Goal: Task Accomplishment & Management: Manage account settings

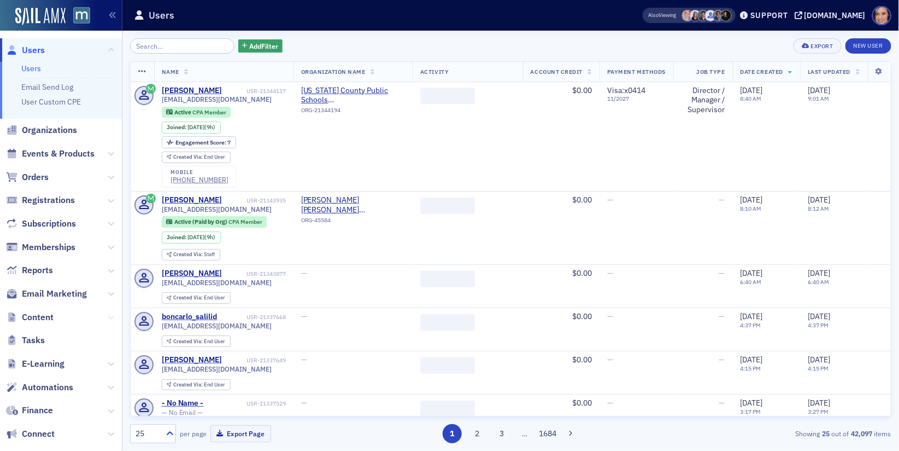
click at [112, 317] on icon at bounding box center [111, 317] width 7 height 7
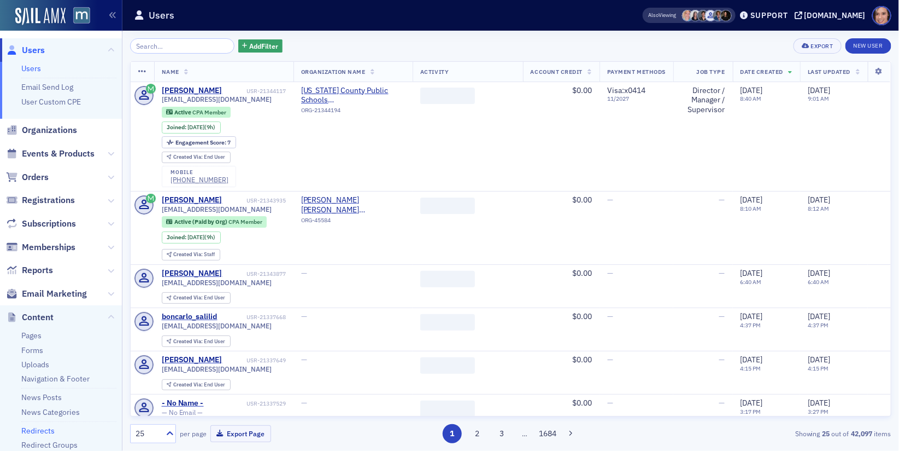
click at [51, 430] on link "Redirects" at bounding box center [37, 430] width 33 height 10
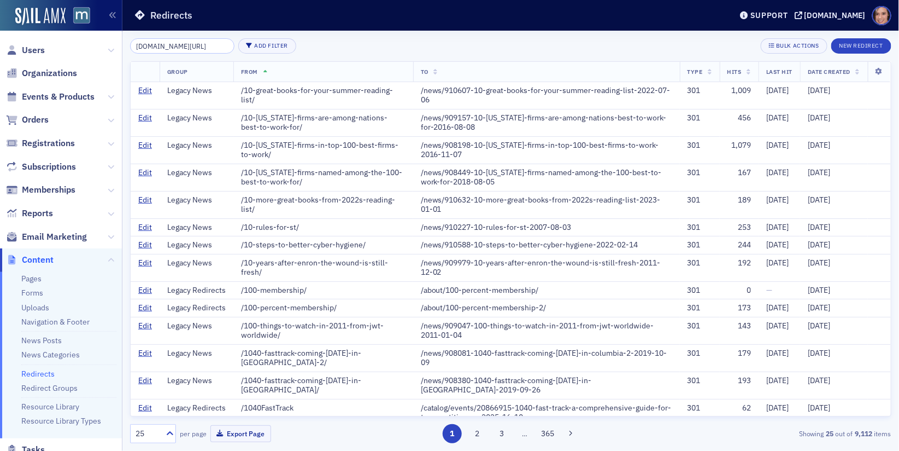
scroll to position [0, 10]
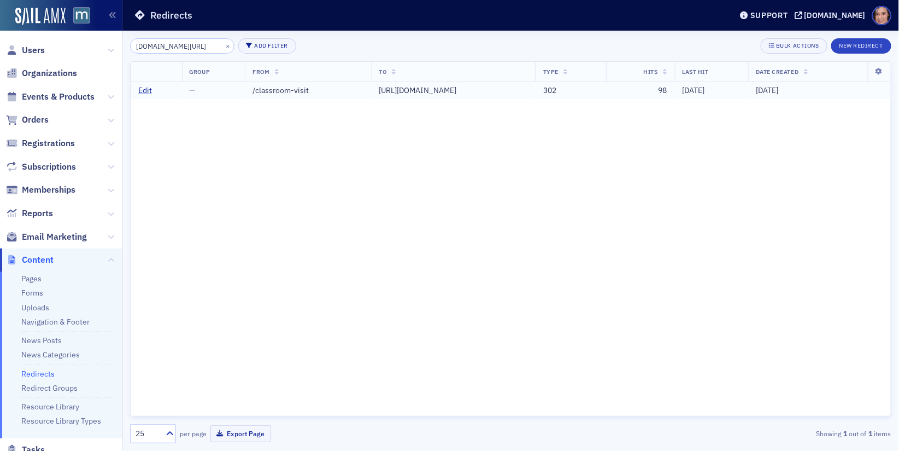
type input "MACPA.org/classroom-visit"
click at [144, 89] on link "Edit" at bounding box center [145, 91] width 14 height 10
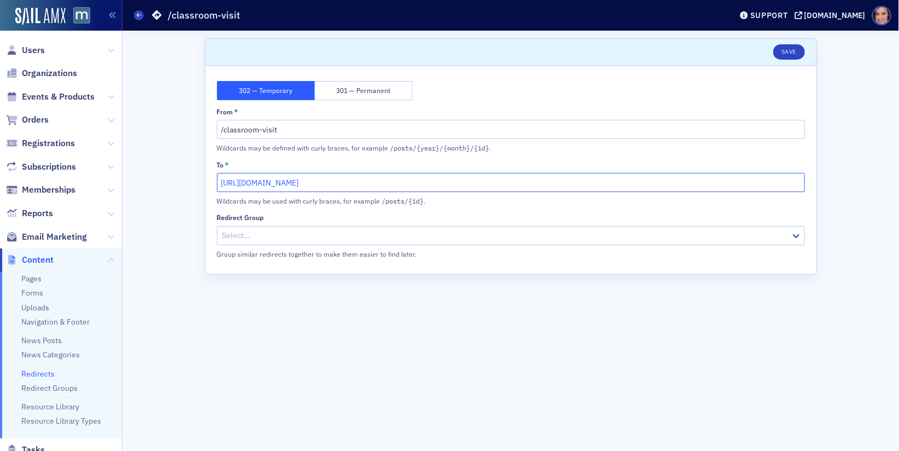
click at [409, 184] on input "https://macpa.org/classroom-visit-request-form/classroom-visit-request-form" at bounding box center [511, 182] width 588 height 19
drag, startPoint x: 384, startPoint y: 183, endPoint x: 519, endPoint y: 183, distance: 134.5
click at [519, 183] on input "https://macpa.org/classroom-visit-request-form/classroom-visit-request-form" at bounding box center [511, 182] width 588 height 19
click at [343, 182] on input "https://macpa.org/classroom-visit-request-form" at bounding box center [511, 182] width 588 height 19
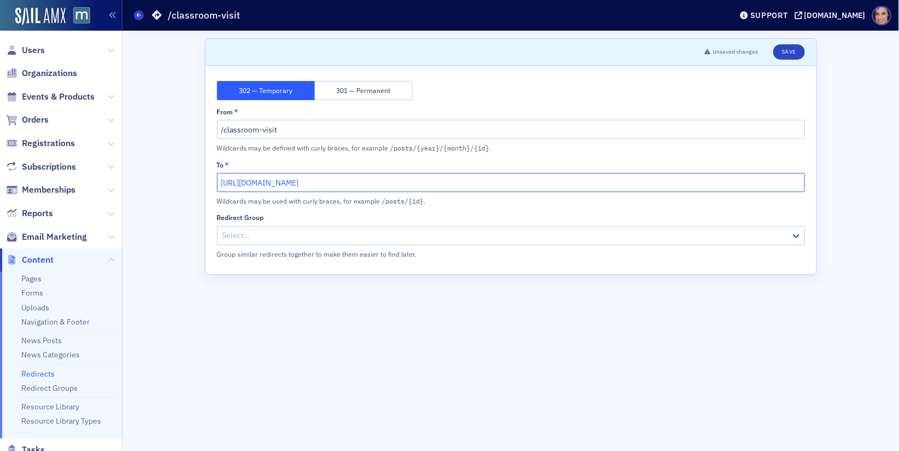
click at [343, 182] on input "https://macpa.org/classroom-visit-request-form" at bounding box center [511, 182] width 588 height 19
click at [270, 184] on input "https://macpa.org/classroom-visit-request-form" at bounding box center [511, 182] width 588 height 19
drag, startPoint x: 283, startPoint y: 182, endPoint x: 197, endPoint y: 182, distance: 85.3
click at [197, 182] on div "Scroll to Unsaved changes Save 302 — Temporary 301 — Permanent From * /classroo…" at bounding box center [511, 241] width 762 height 420
type input "/classroom-visit-request-form"
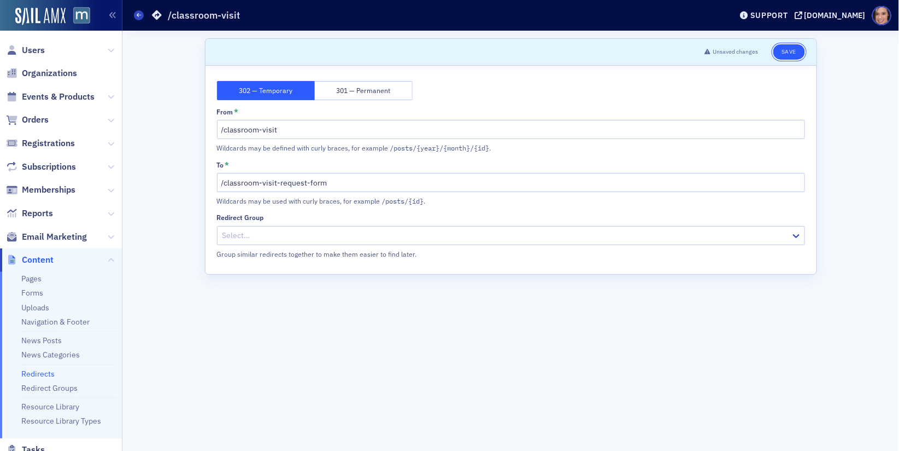
click at [793, 51] on button "Save" at bounding box center [789, 51] width 31 height 15
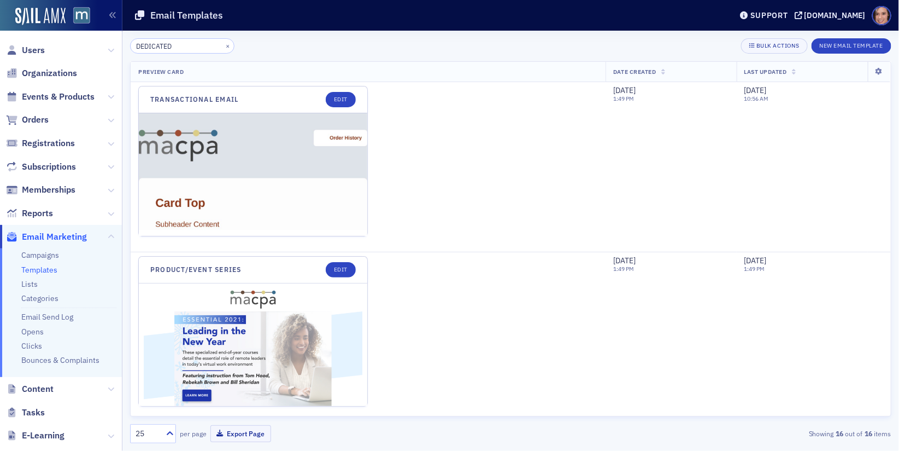
scroll to position [1792, 0]
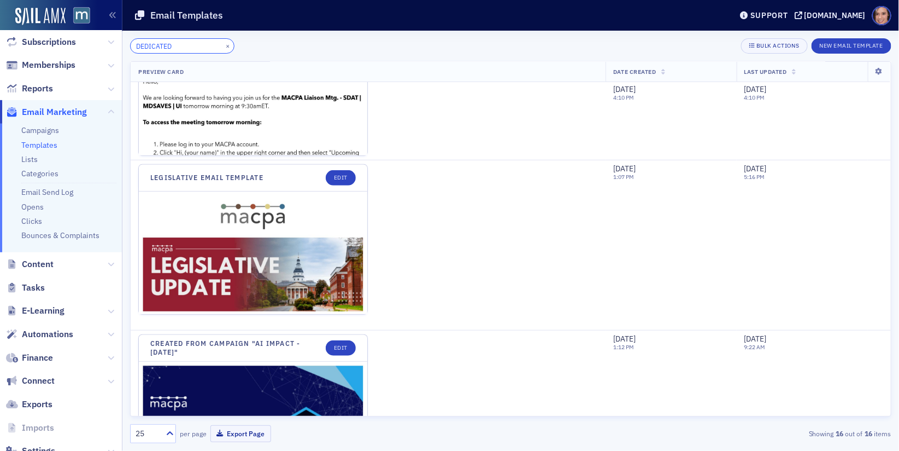
click at [170, 47] on input "DEDICATED" at bounding box center [182, 45] width 104 height 15
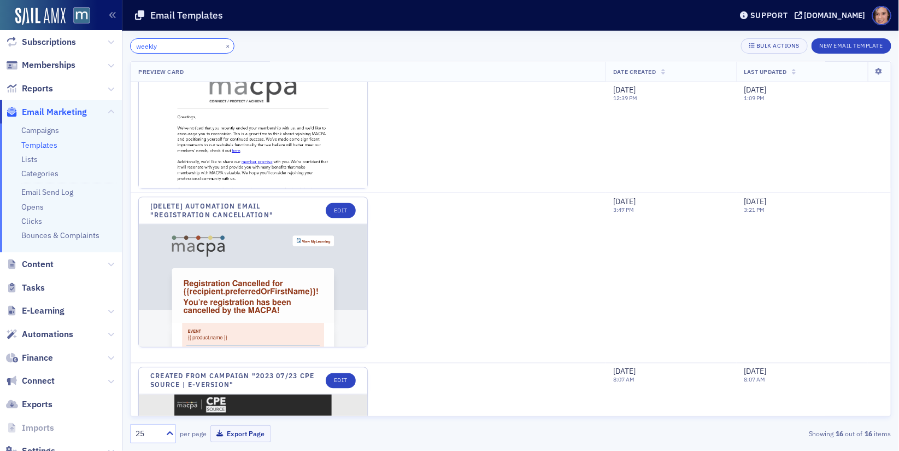
scroll to position [669, 0]
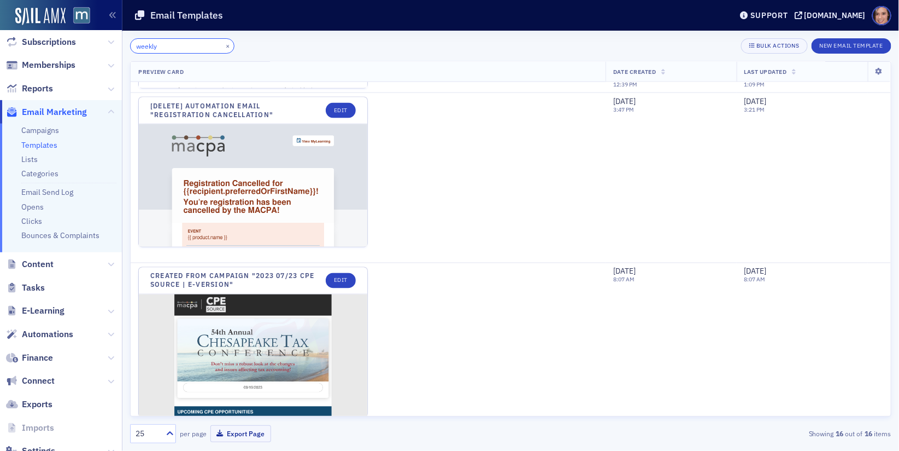
click at [155, 45] on input "weekly" at bounding box center [182, 45] width 104 height 15
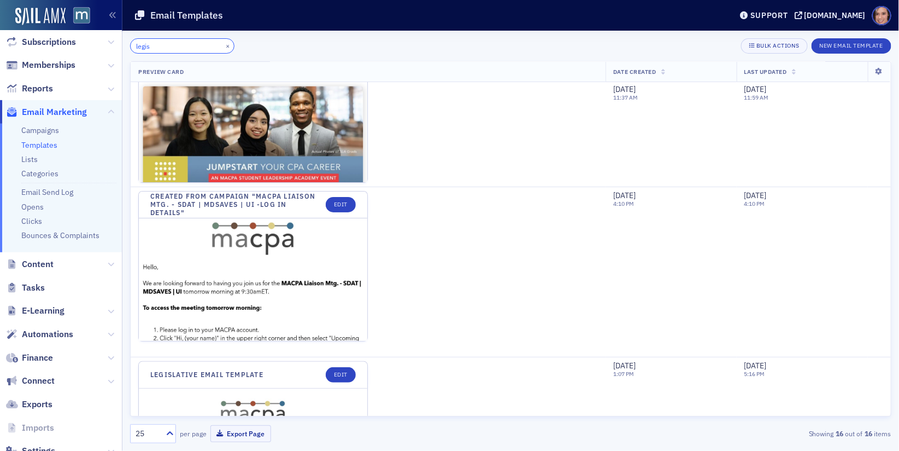
scroll to position [1974, 0]
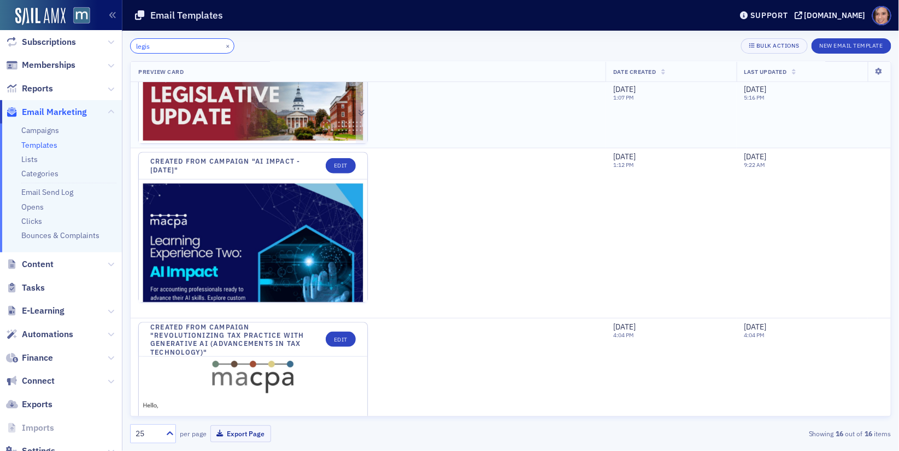
type input "legis"
click at [240, 105] on img at bounding box center [253, 308] width 229 height 575
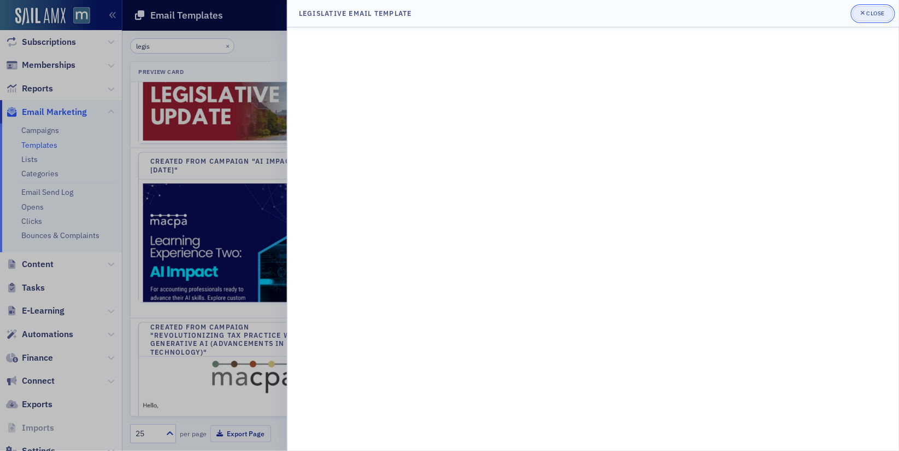
click at [870, 14] on div "Close" at bounding box center [876, 13] width 19 height 6
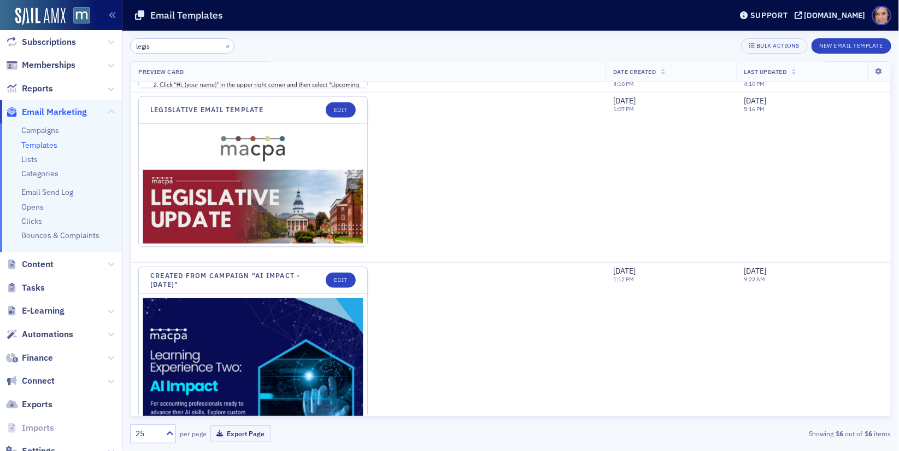
scroll to position [1860, 0]
click at [245, 106] on link "Legislative Email Template" at bounding box center [206, 110] width 113 height 8
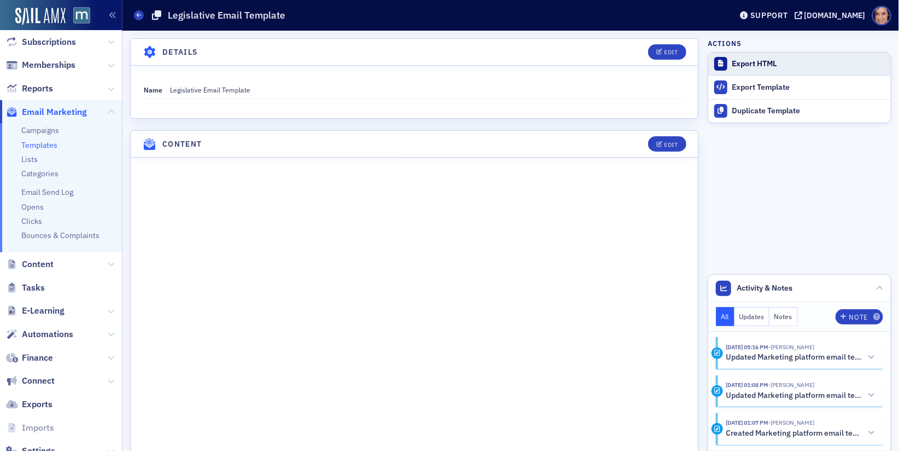
click at [750, 65] on div "Export HTML" at bounding box center [809, 64] width 153 height 10
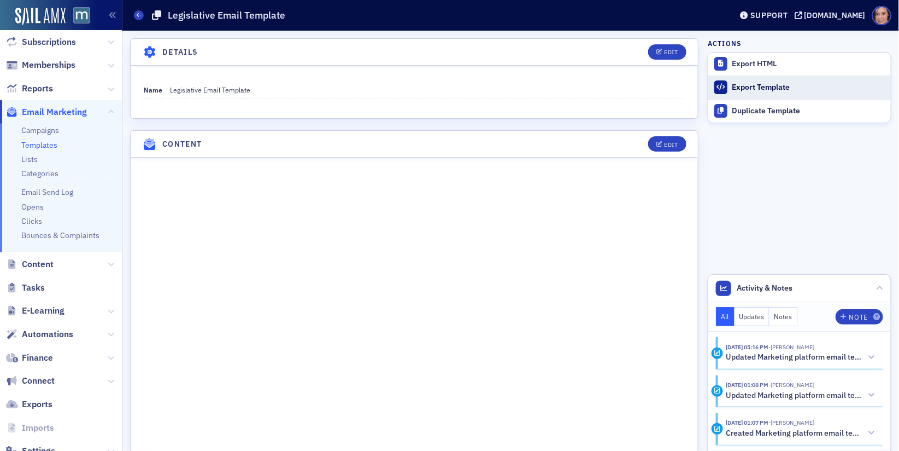
click at [746, 88] on div "Export Template" at bounding box center [809, 88] width 153 height 10
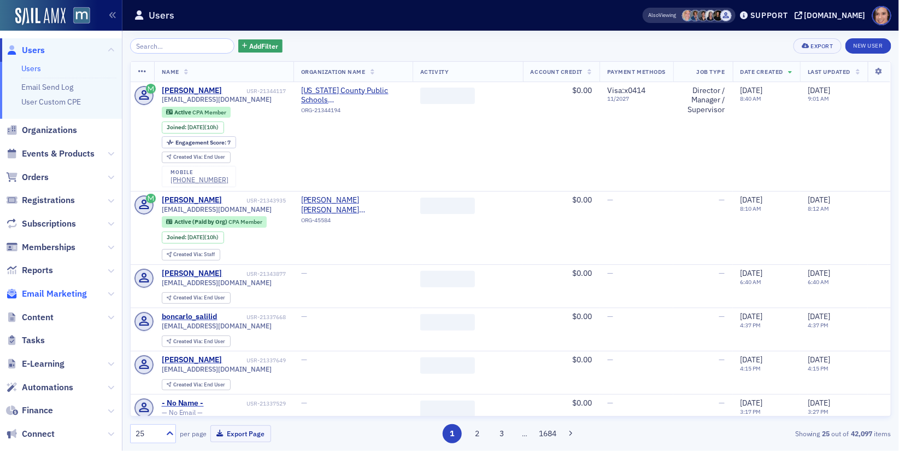
click at [65, 296] on span "Email Marketing" at bounding box center [54, 294] width 65 height 12
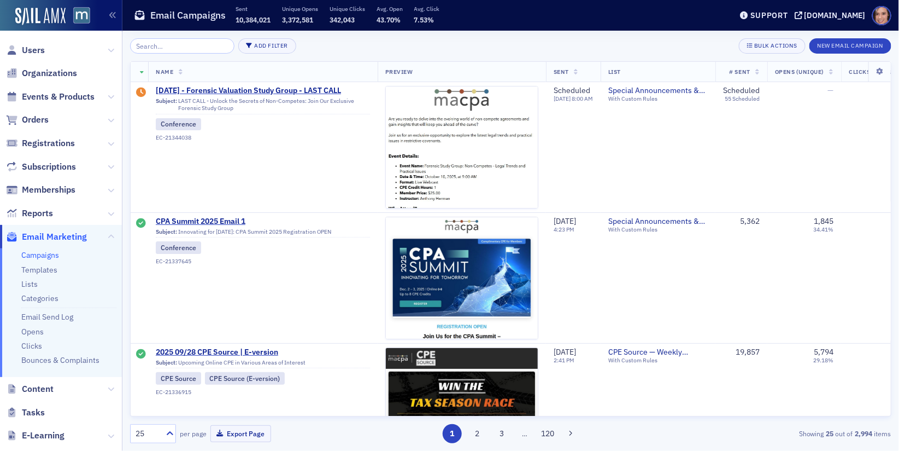
click at [175, 44] on input "search" at bounding box center [182, 45] width 104 height 15
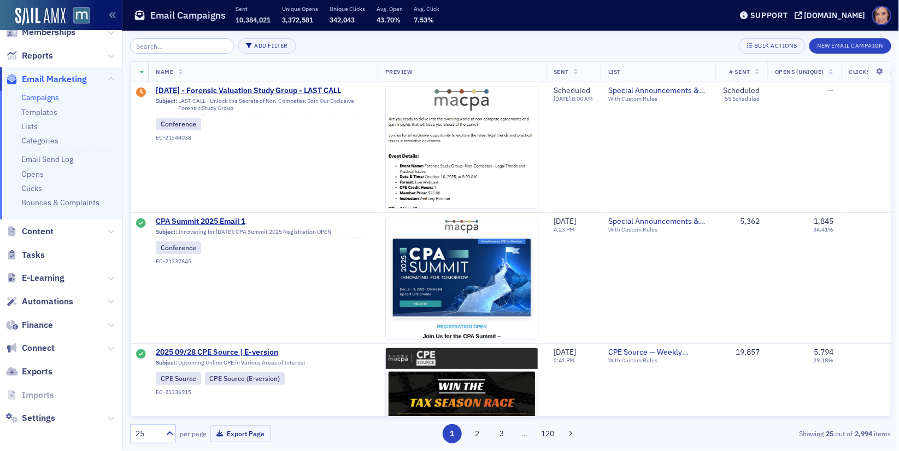
scroll to position [159, 0]
click at [109, 300] on icon at bounding box center [111, 300] width 7 height 7
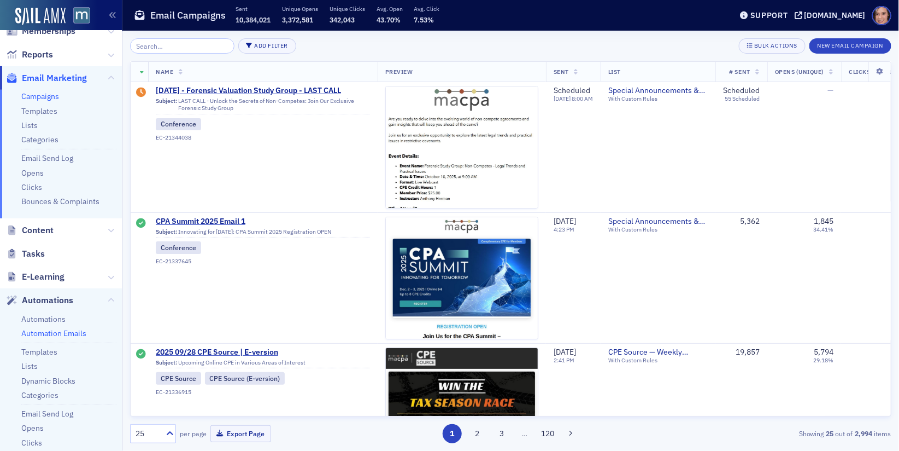
click at [69, 328] on link "Automation Emails" at bounding box center [53, 333] width 65 height 10
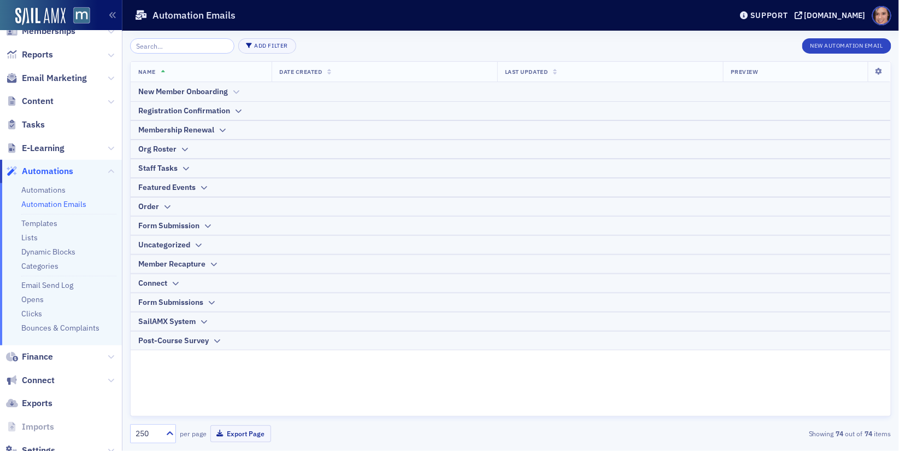
click at [229, 94] on div "New Member Onboarding" at bounding box center [510, 91] width 745 height 11
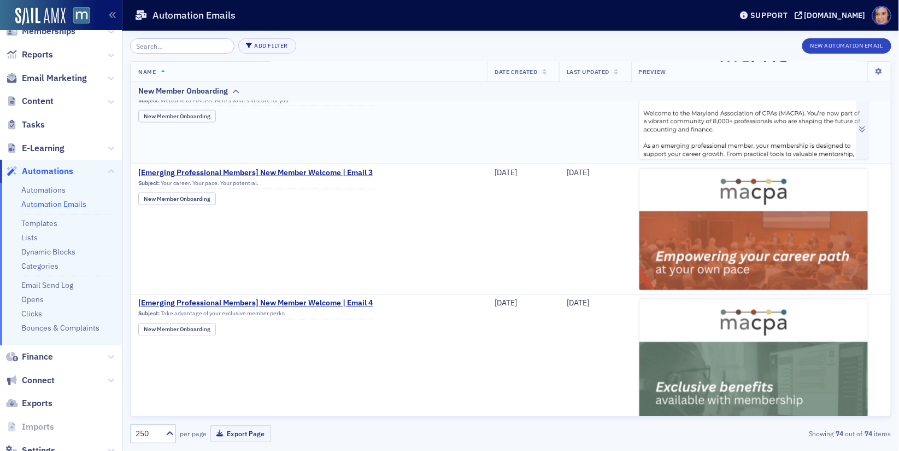
scroll to position [598, 0]
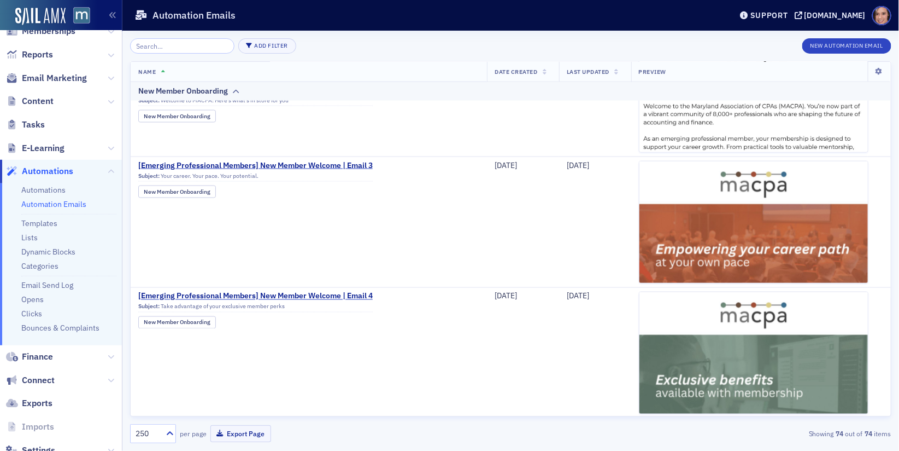
click at [54, 206] on link "Automation Emails" at bounding box center [53, 204] width 65 height 10
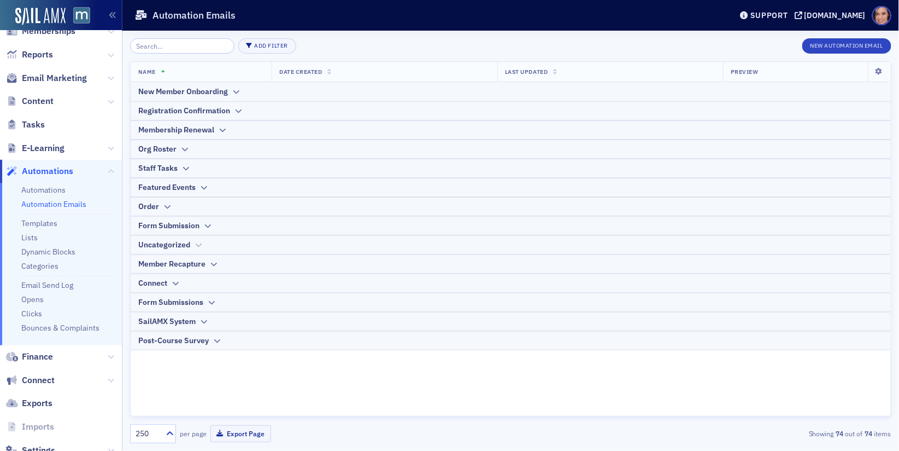
click at [195, 245] on icon at bounding box center [198, 245] width 8 height 7
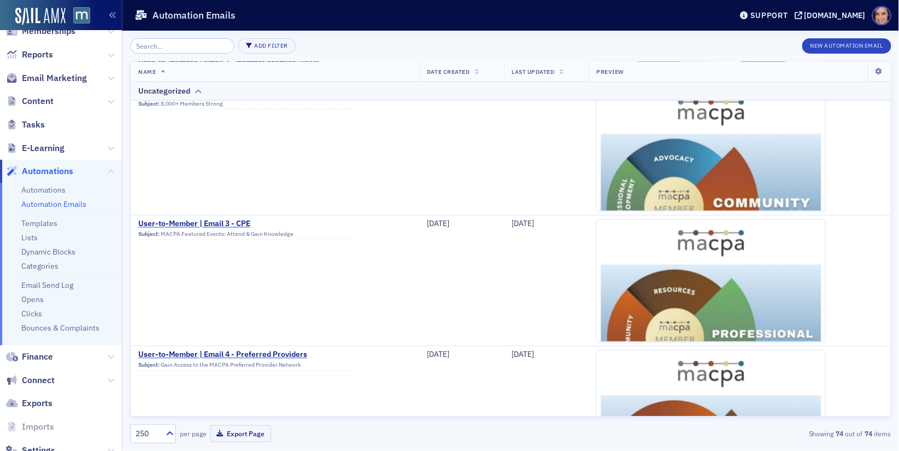
scroll to position [691, 0]
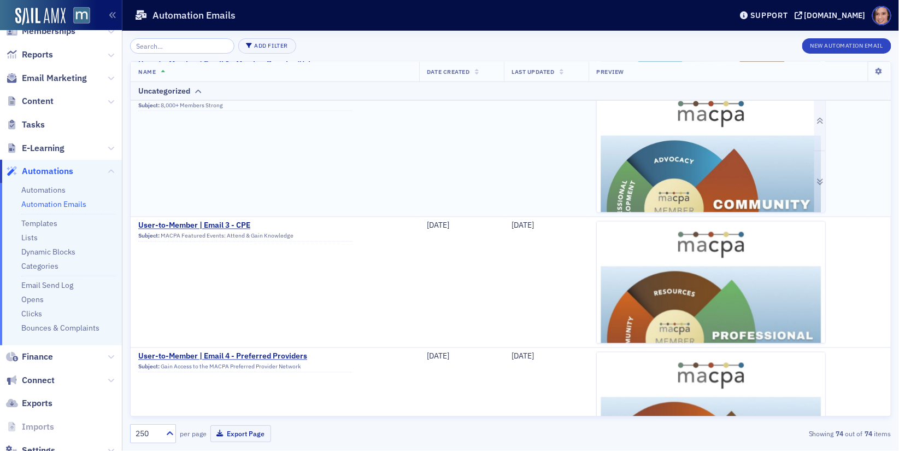
click at [699, 153] on img at bounding box center [711, 417] width 229 height 652
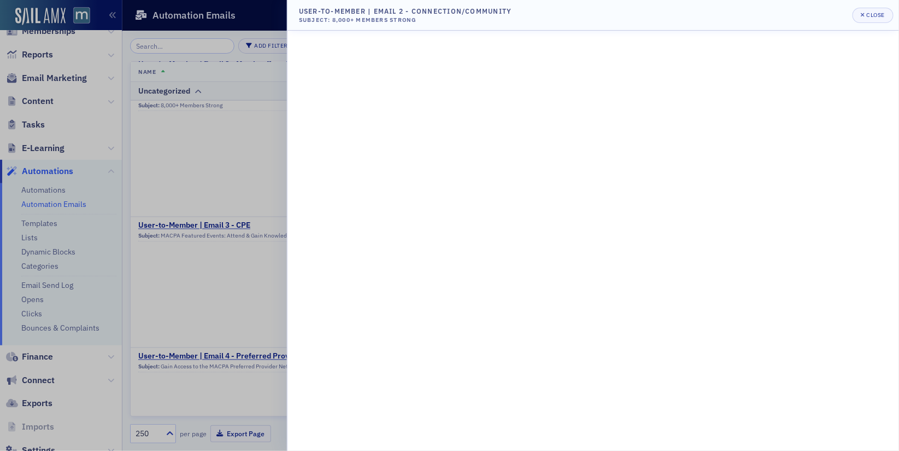
click at [178, 201] on div at bounding box center [449, 225] width 899 height 451
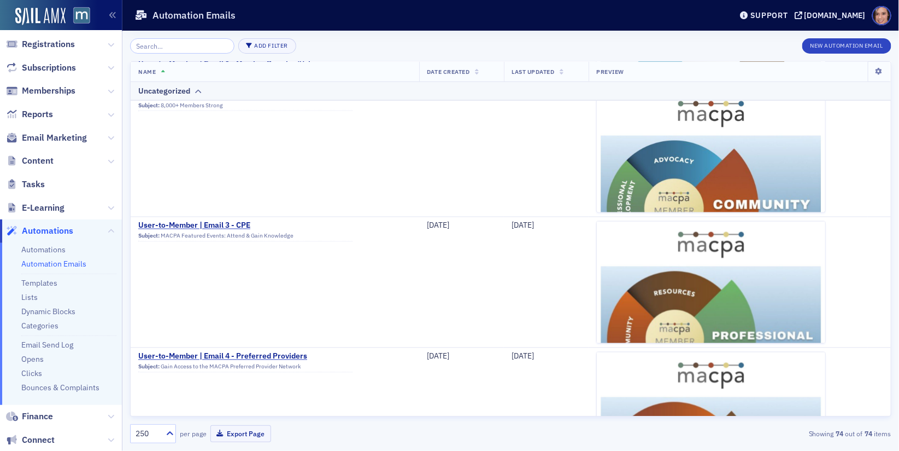
scroll to position [95, 0]
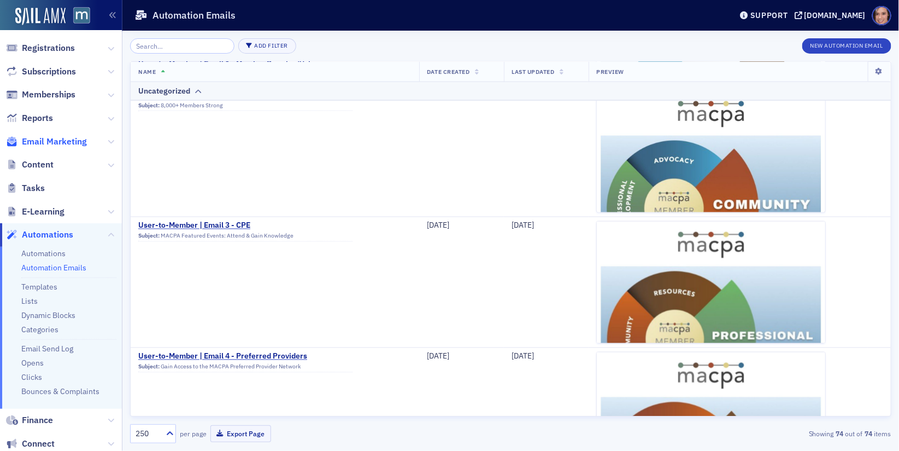
click at [71, 136] on span "Email Marketing" at bounding box center [54, 142] width 65 height 12
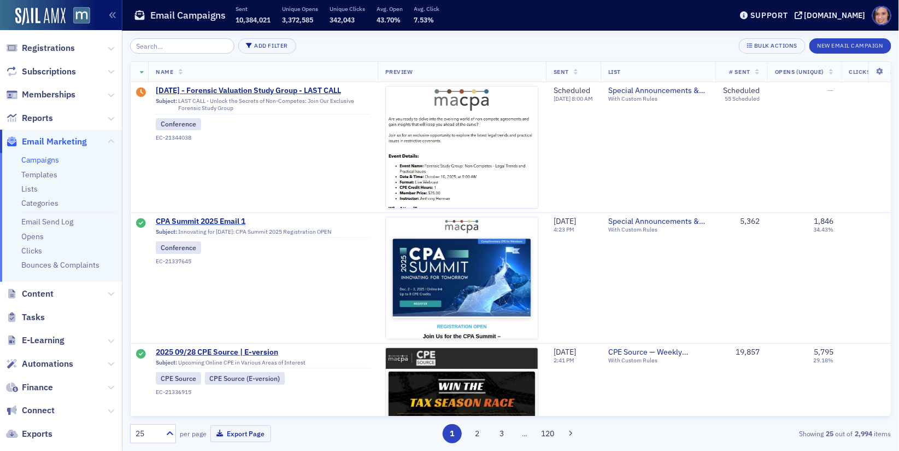
click at [206, 40] on input "search" at bounding box center [182, 45] width 104 height 15
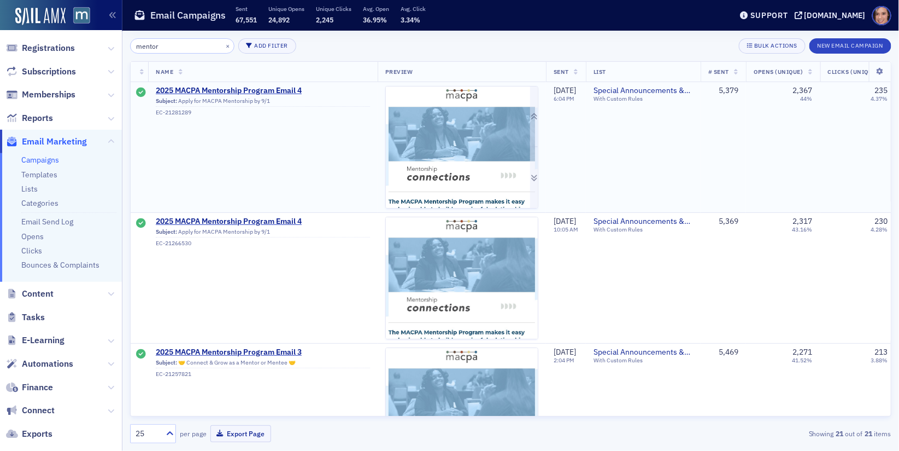
type input "mentor"
click at [461, 135] on img at bounding box center [462, 427] width 152 height 683
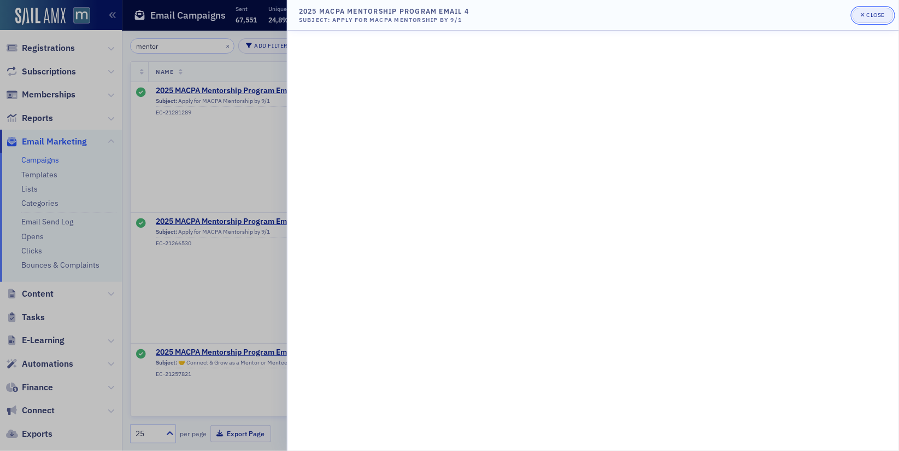
click at [869, 16] on div "Close" at bounding box center [876, 15] width 19 height 6
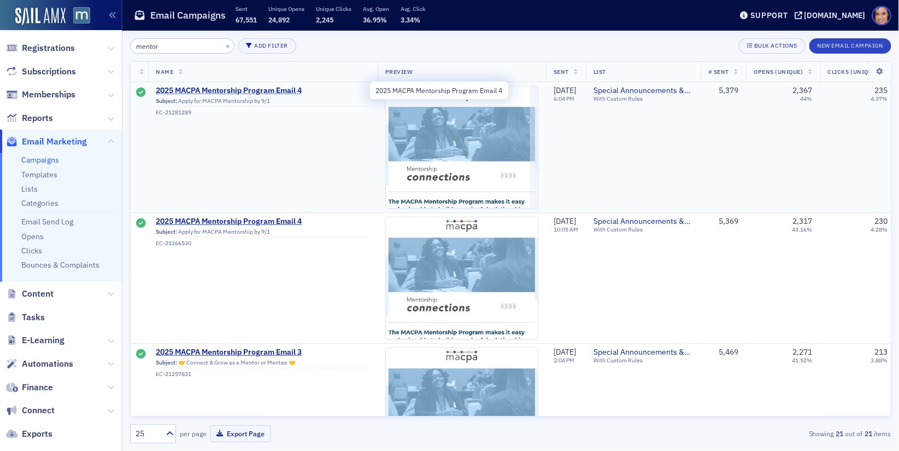
click at [288, 90] on span "2025 MACPA Mentorship Program Email 4" at bounding box center [263, 91] width 214 height 10
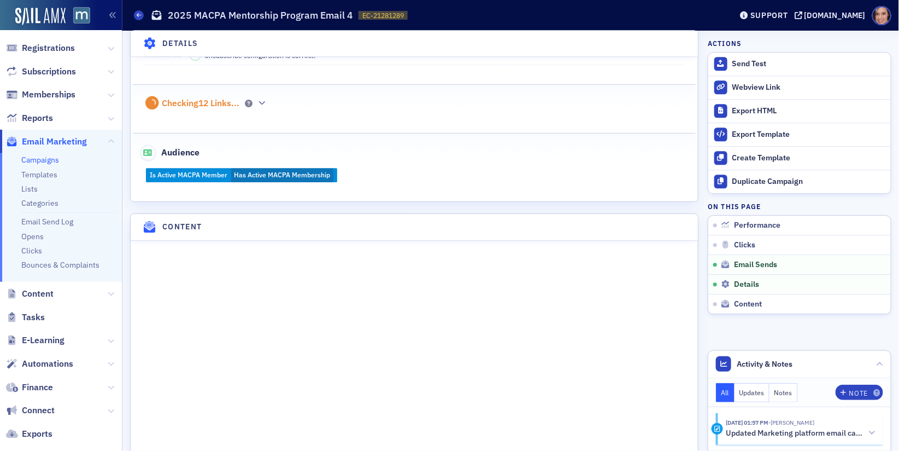
scroll to position [1189, 0]
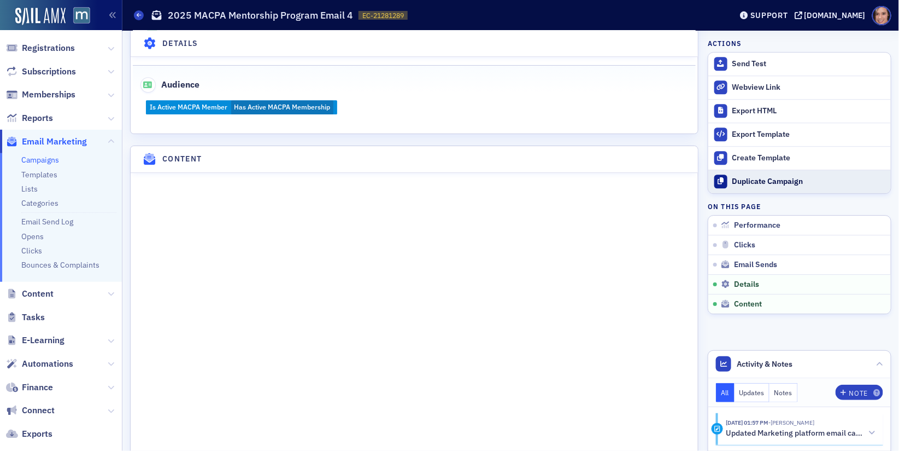
click at [751, 184] on div "Duplicate Campaign" at bounding box center [809, 182] width 153 height 10
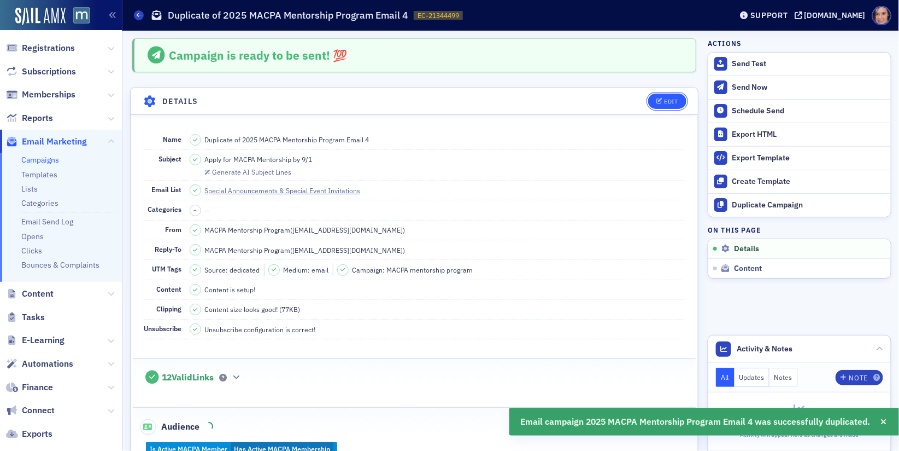
click at [656, 95] on button "Edit" at bounding box center [667, 100] width 38 height 15
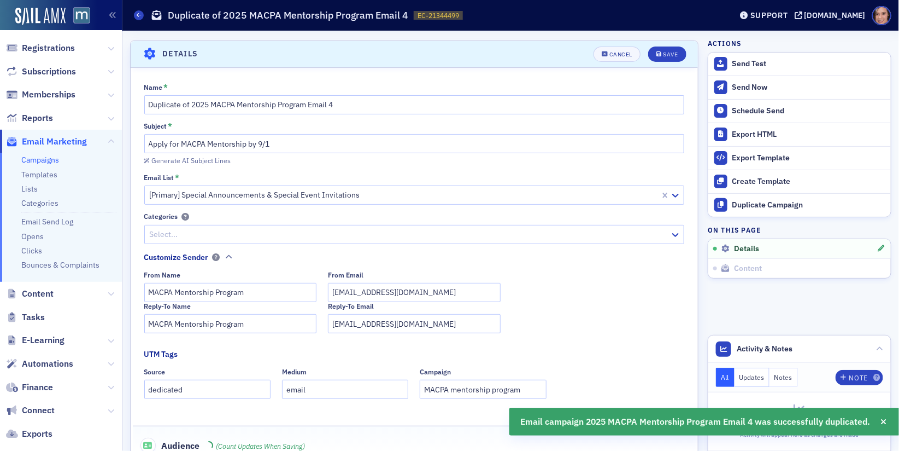
scroll to position [50, 0]
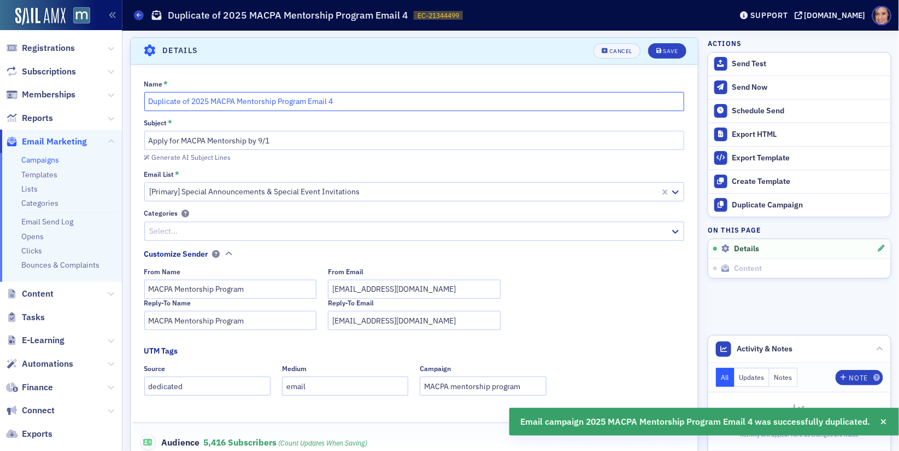
drag, startPoint x: 191, startPoint y: 100, endPoint x: 114, endPoint y: 100, distance: 76.5
click at [114, 100] on div "Users Organizations Events & Products Orders Registrations Subscriptions Member…" at bounding box center [449, 225] width 899 height 451
drag, startPoint x: 267, startPoint y: 100, endPoint x: 398, endPoint y: 102, distance: 130.7
click at [398, 102] on input "2025 MACPA Mentorship Program Email 4" at bounding box center [414, 101] width 541 height 19
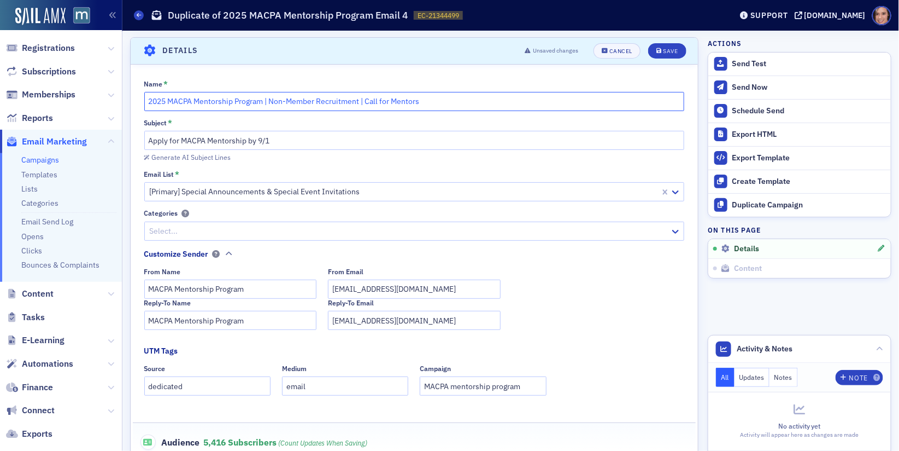
type input "2025 MACPA Mentorship Program | Non-Member Recruitment | Call for Mentors"
click at [262, 142] on input "Apply for MACPA Mentorship by 9/1" at bounding box center [414, 140] width 541 height 19
paste input "Join MACPA: Build connections and guide tomorrow’s leaders"
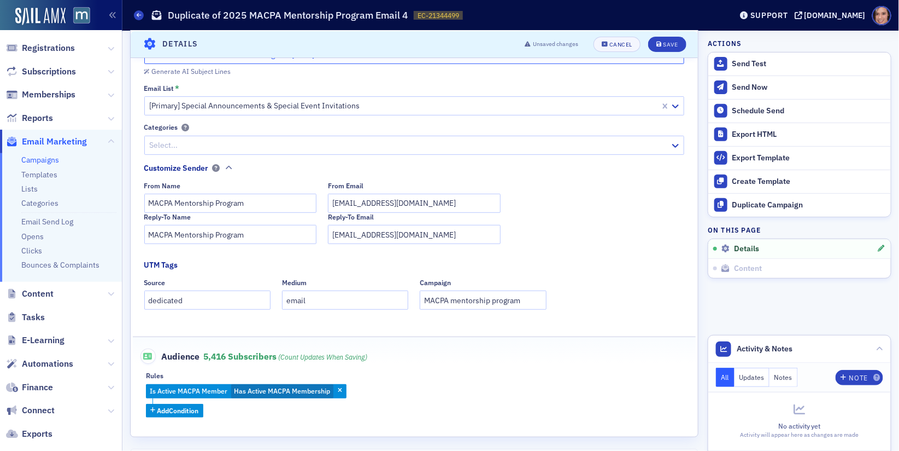
scroll to position [137, 0]
type input "Join MACPA: Build connections and guide tomorrow’s leaders"
click at [241, 201] on input "MACPA Mentorship Program" at bounding box center [230, 202] width 173 height 19
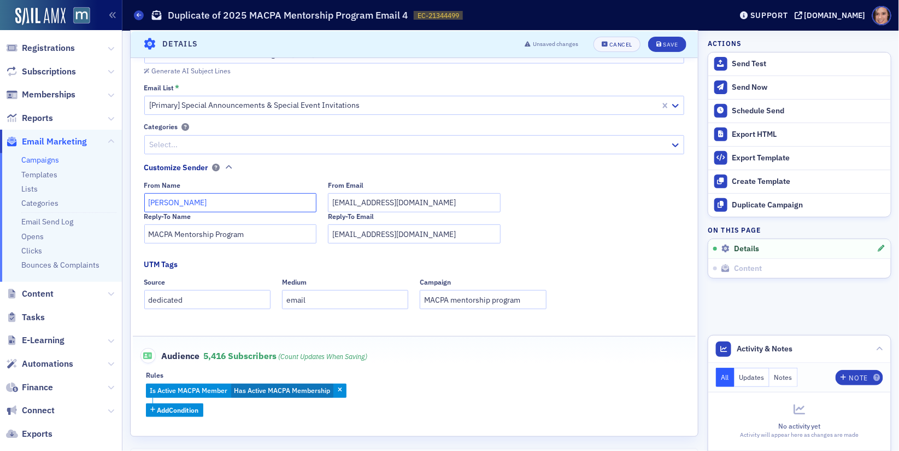
type input "Lauren McDonough"
click at [344, 200] on input "team@macpa.org" at bounding box center [414, 202] width 173 height 19
type input "lauren@macpa.org"
click at [207, 210] on input "Lauren McDonough" at bounding box center [230, 202] width 173 height 19
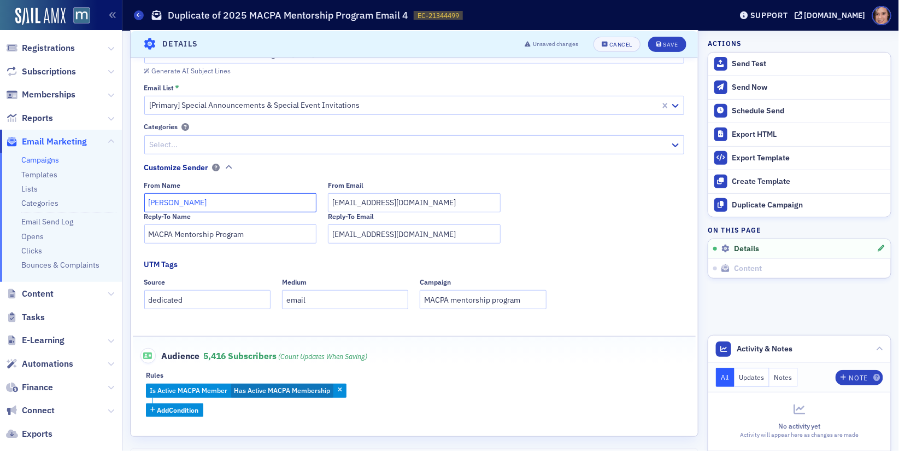
click at [207, 210] on input "Lauren McDonough" at bounding box center [230, 202] width 173 height 19
paste input "Director,"
click at [243, 200] on input "Lauren McDonough Director, MACPA" at bounding box center [230, 202] width 173 height 19
click at [214, 203] on input "Lauren McDonough Director MACPA" at bounding box center [230, 202] width 173 height 19
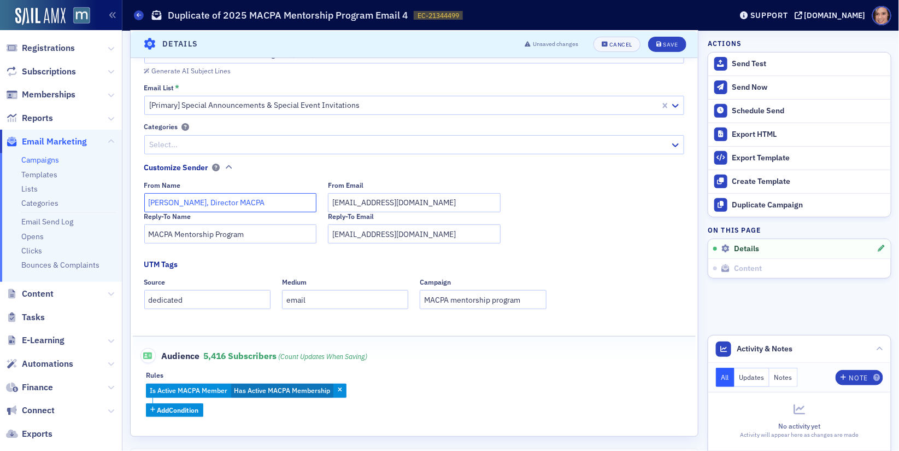
click at [245, 201] on input "Lauren McDonough, Director MACPA" at bounding box center [230, 202] width 173 height 19
click at [242, 201] on input "Lauren McDonough, Director, MACPA" at bounding box center [230, 202] width 173 height 19
type input "Lauren McDonough, Director, MACPA"
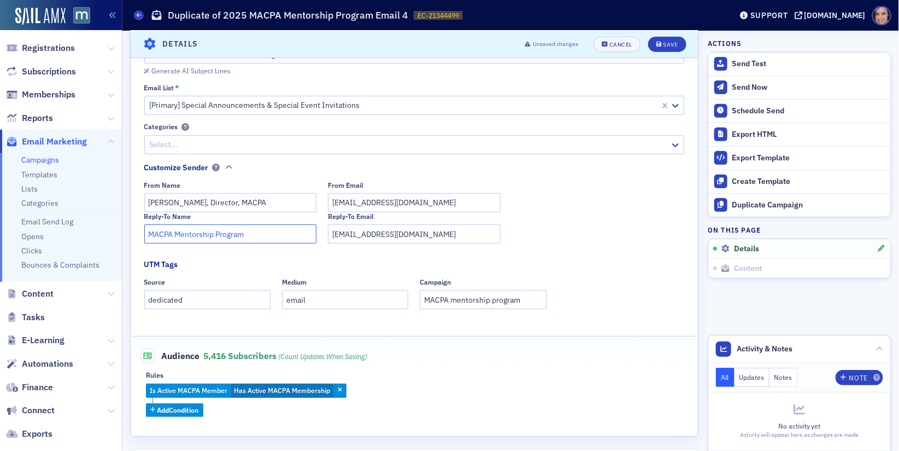
click at [254, 232] on input "MACPA Mentorship Program" at bounding box center [230, 233] width 173 height 19
paste input "Lauren McDonough, Director, MACPA"
click at [237, 248] on fieldset "Customize Sender From Name Lauren McDonough, Director, MACPA From Email lauren@…" at bounding box center [417, 207] width 546 height 90
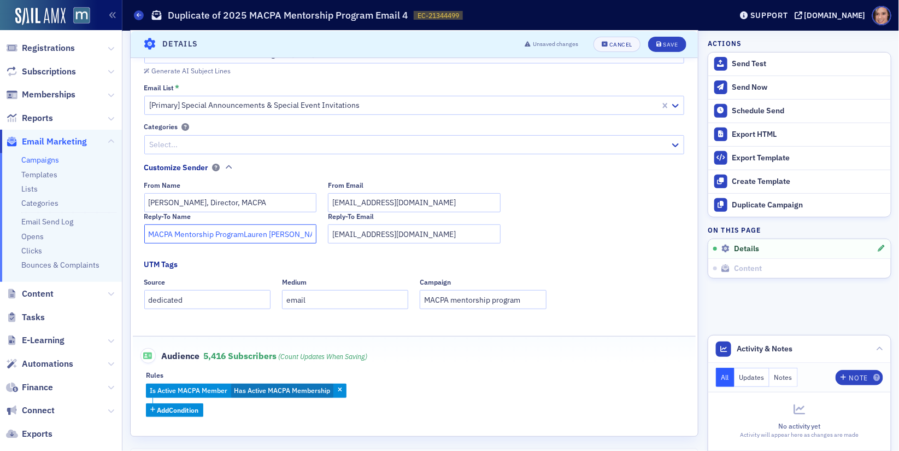
click at [243, 235] on input "MACPA Mentorship ProgramLauren McDonough, Director, MACPA" at bounding box center [230, 233] width 173 height 19
paste input "text"
type input "Lauren McDonough, Director, MACPA"
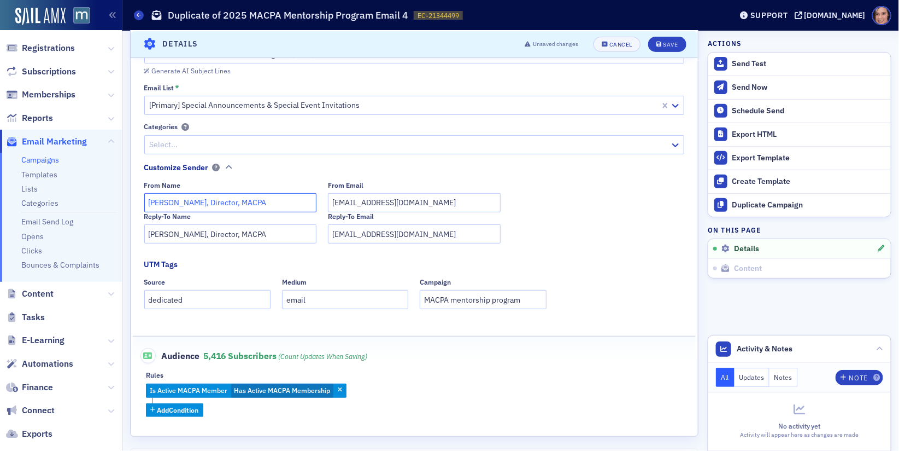
drag, startPoint x: 219, startPoint y: 199, endPoint x: 324, endPoint y: 197, distance: 105.0
click at [324, 197] on div "From Name Lauren McDonough, Director, MACPA From Email lauren@macpa.org" at bounding box center [414, 196] width 541 height 31
paste input "ember Engagement"
type input "Lauren McDonough, Director, Member Engagement"
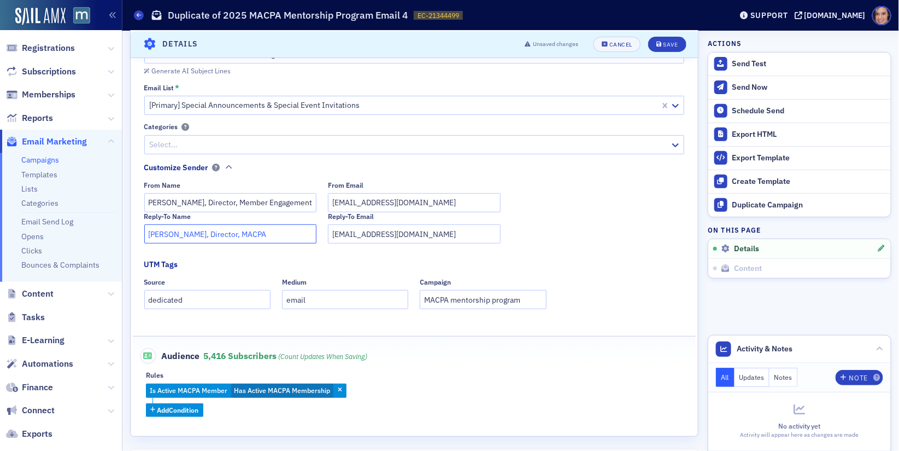
scroll to position [0, 0]
drag, startPoint x: 218, startPoint y: 232, endPoint x: 364, endPoint y: 231, distance: 145.4
click at [364, 231] on div "Reply-To Name Lauren McDonough, Director, MACPA Reply-To Email team@macpa.org" at bounding box center [414, 227] width 541 height 31
paste input "ember Engagement"
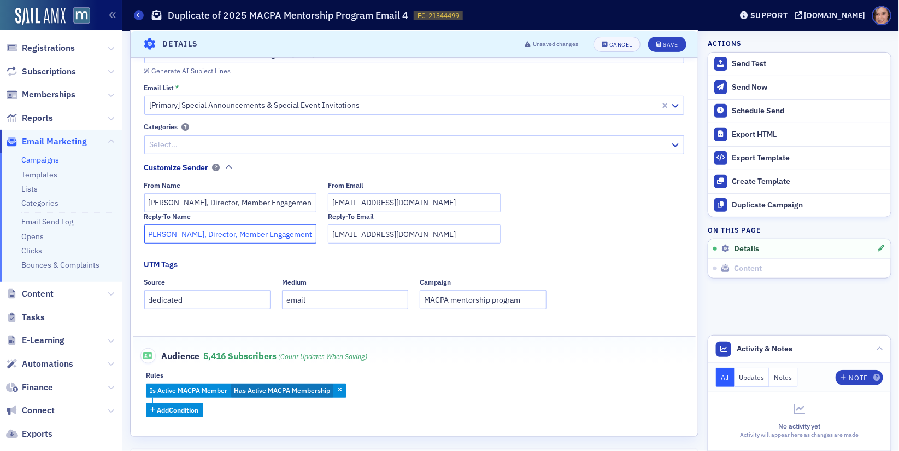
type input "Lauren McDonough, Director, Member Engagement"
drag, startPoint x: 250, startPoint y: 203, endPoint x: 335, endPoint y: 205, distance: 85.3
click at [335, 205] on div "From Name Lauren McDonough, Director, Member Engagement From Email lauren@macpa…" at bounding box center [414, 196] width 541 height 31
type input "Lauren McDonough, Director, MACPA"
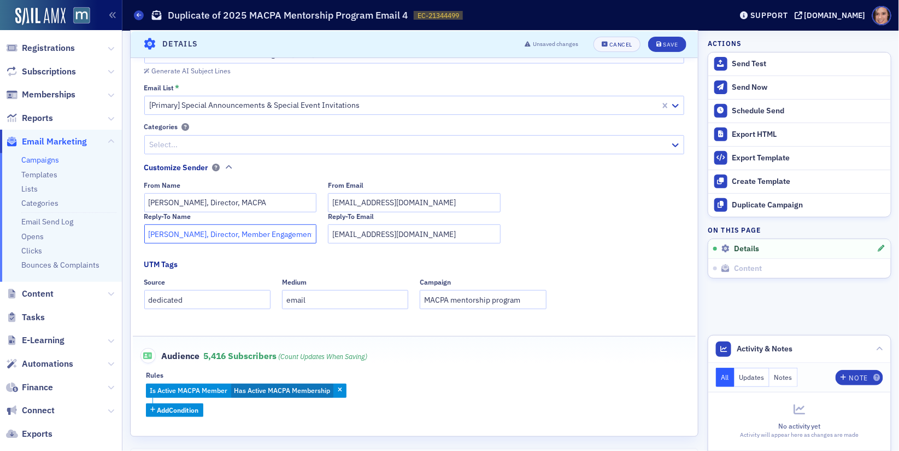
scroll to position [0, 9]
drag, startPoint x: 250, startPoint y: 234, endPoint x: 367, endPoint y: 236, distance: 117.0
click at [367, 236] on div "Reply-To Name Lauren McDonough, Director, Member Engagement Reply-To Email team…" at bounding box center [414, 227] width 541 height 31
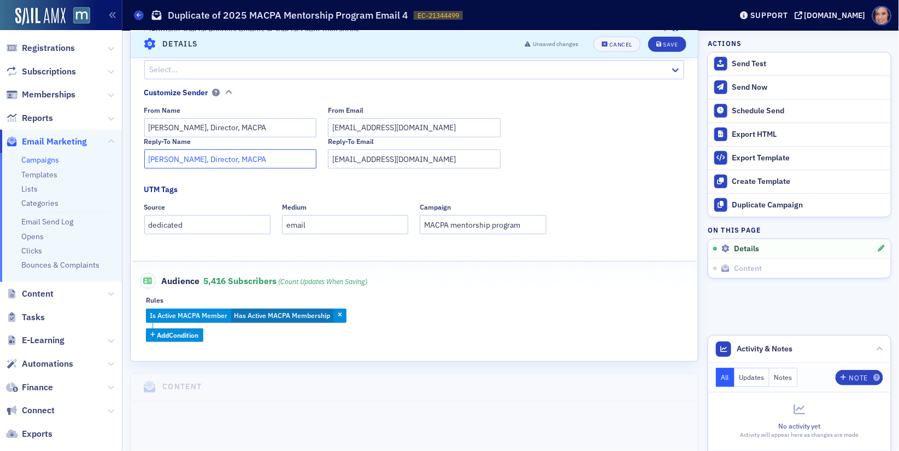
type input "Lauren McDonough, Director, MACPA"
click at [465, 299] on div "Rules" at bounding box center [414, 300] width 537 height 8
click at [286, 315] on span "Has Active MACPA Membership" at bounding box center [282, 315] width 96 height 9
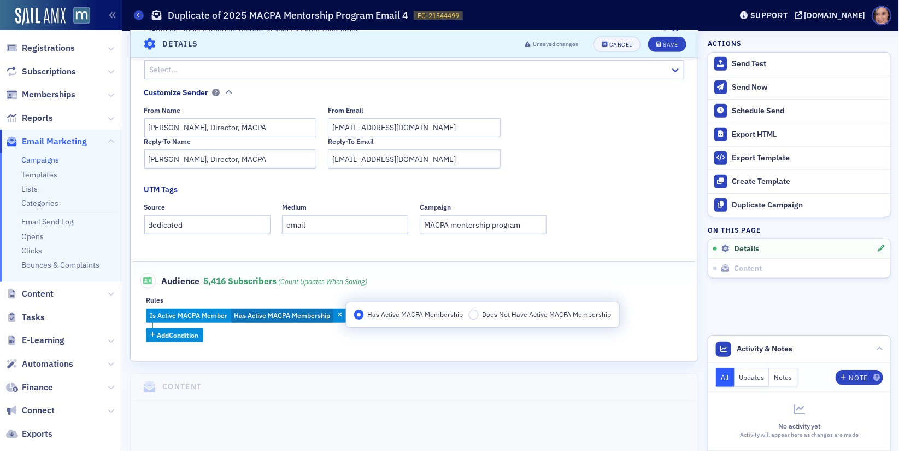
click at [480, 314] on label "Does Not Have Active MACPA Membership" at bounding box center [540, 314] width 143 height 10
click at [479, 314] on input "Does Not Have Active MACPA Membership" at bounding box center [474, 314] width 10 height 10
click at [485, 278] on div "Audience 5,416 Subscribers (count updates when saving)" at bounding box center [414, 274] width 541 height 27
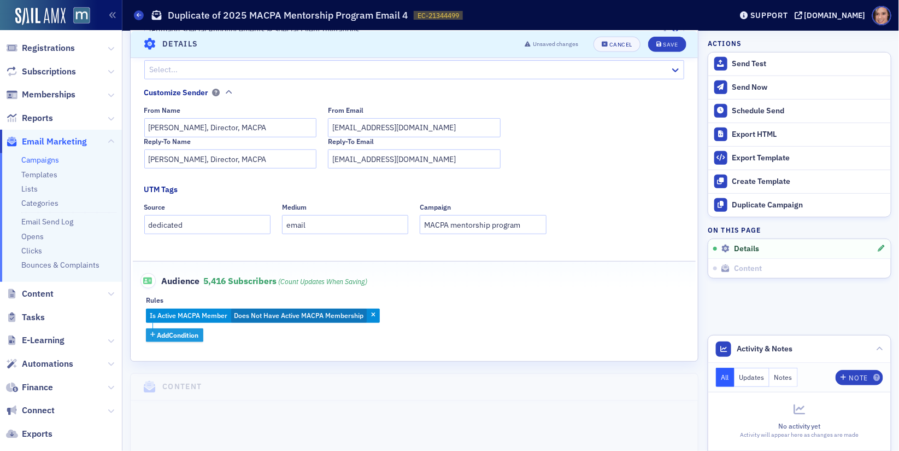
click at [184, 334] on span "Add Condition" at bounding box center [178, 335] width 42 height 10
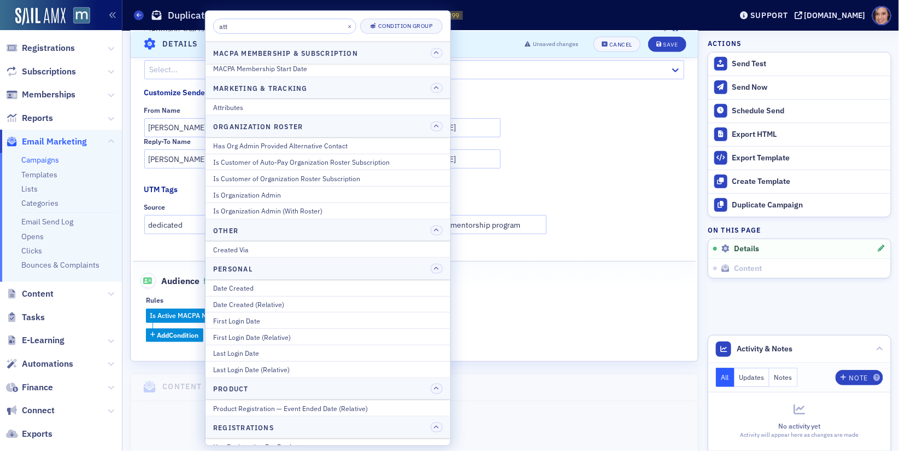
scroll to position [0, 0]
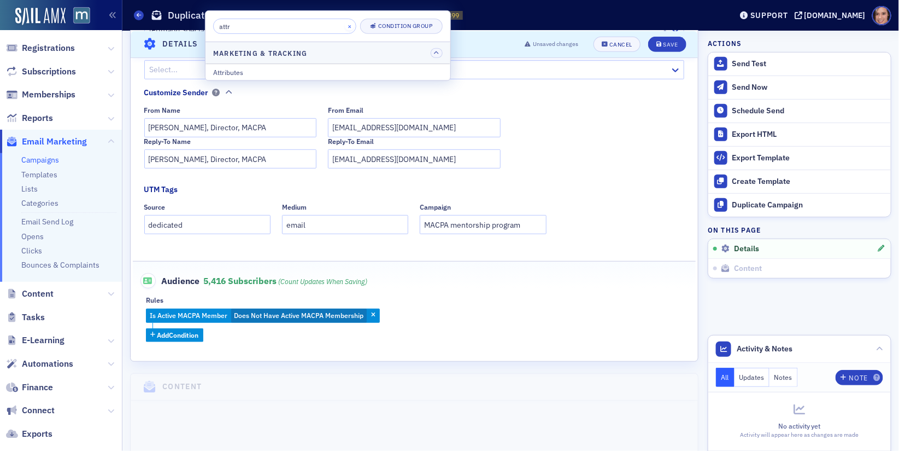
type input "attr"
click at [345, 24] on button "×" at bounding box center [350, 26] width 10 height 10
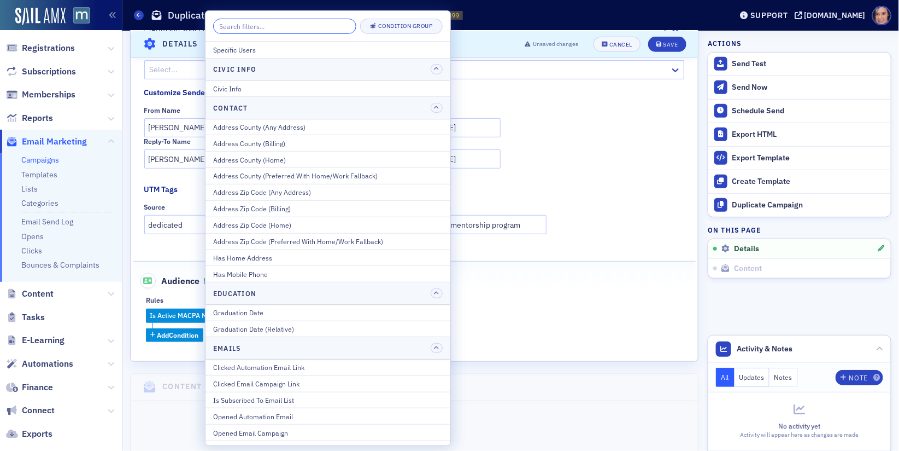
click at [277, 30] on input "search" at bounding box center [284, 26] width 143 height 15
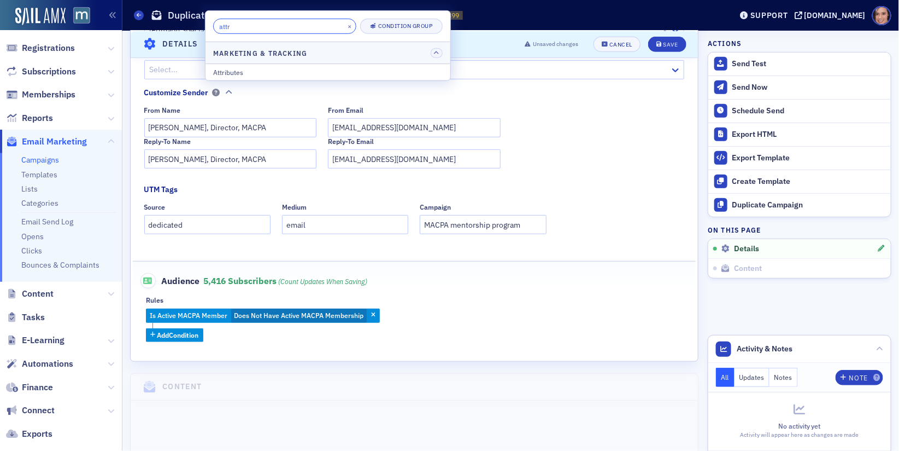
type input "attr"
click at [287, 69] on div "Attributes" at bounding box center [328, 72] width 230 height 10
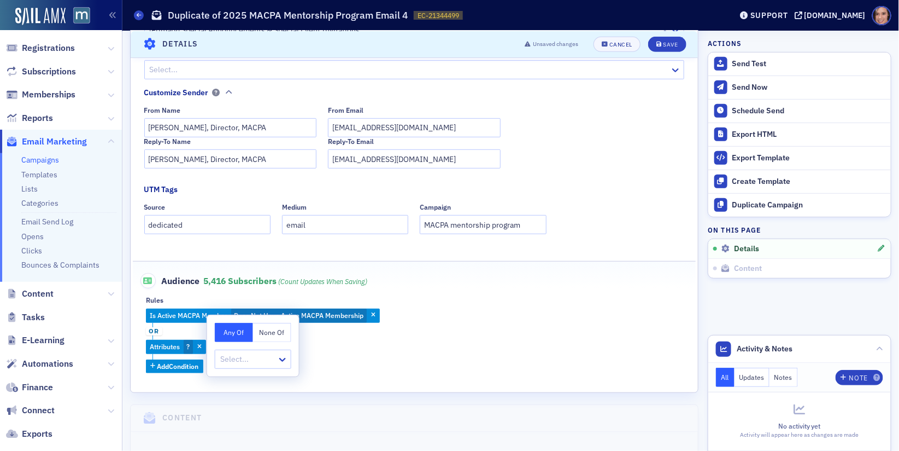
click at [270, 333] on button "None Of" at bounding box center [272, 332] width 38 height 19
click at [268, 360] on div at bounding box center [247, 359] width 57 height 14
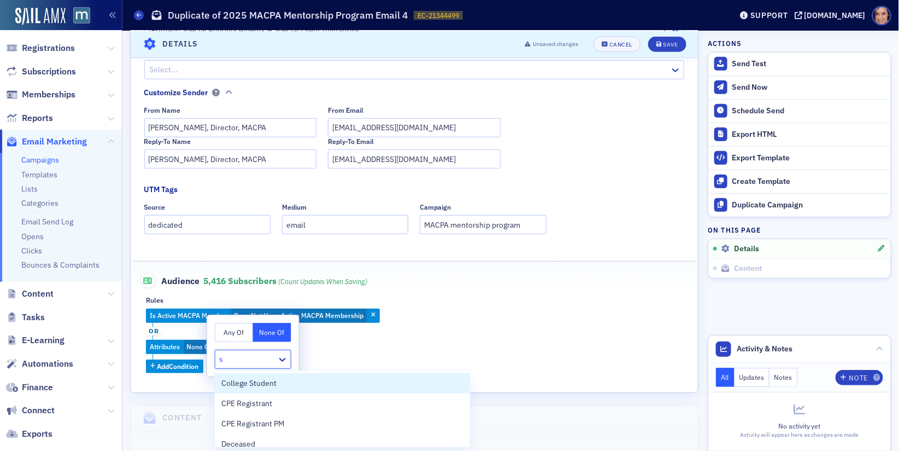
type input "st"
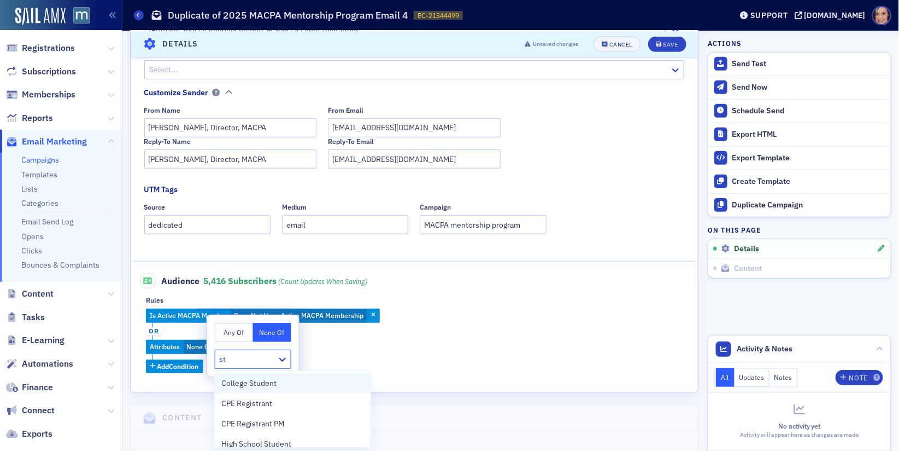
click at [271, 382] on span "College Student" at bounding box center [248, 382] width 55 height 11
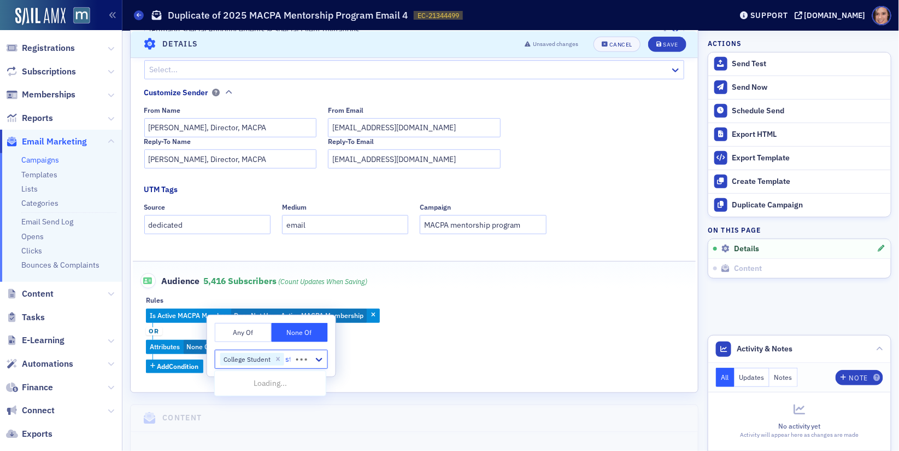
type input "stu"
click at [268, 384] on span "High School Student" at bounding box center [256, 382] width 70 height 11
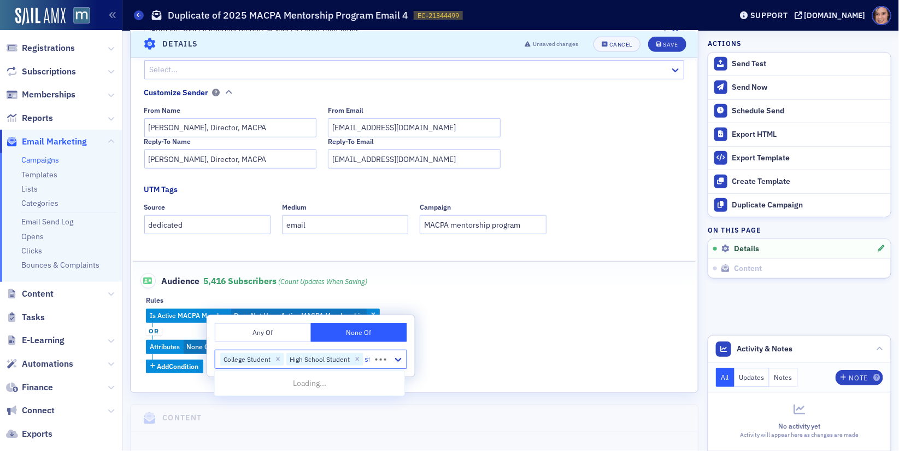
type input "stud"
click at [255, 391] on div "student" at bounding box center [309, 383] width 189 height 20
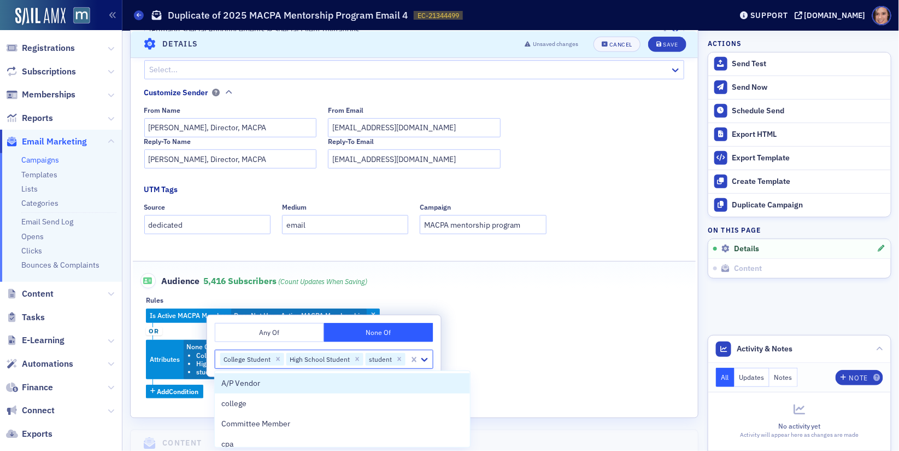
click at [575, 314] on div "Is Active MACPA Member Does Not Have Active MACPA Membership or Attributes None…" at bounding box center [414, 353] width 537 height 90
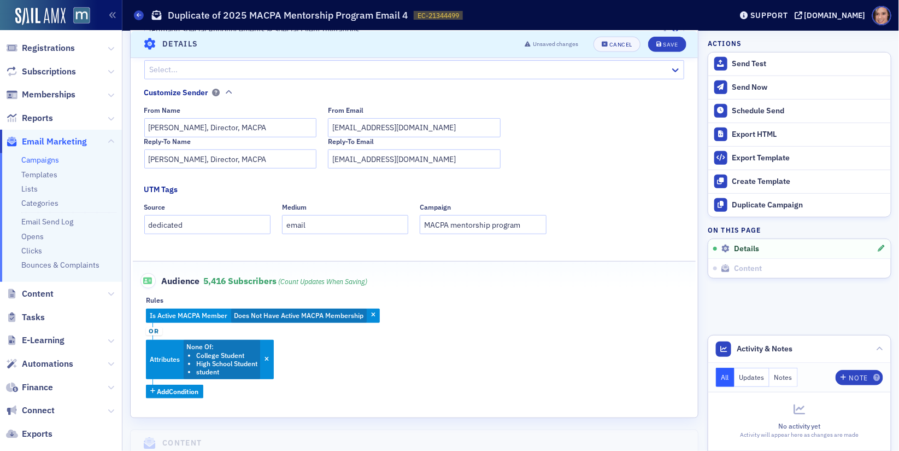
click at [154, 328] on span "or" at bounding box center [154, 331] width 16 height 9
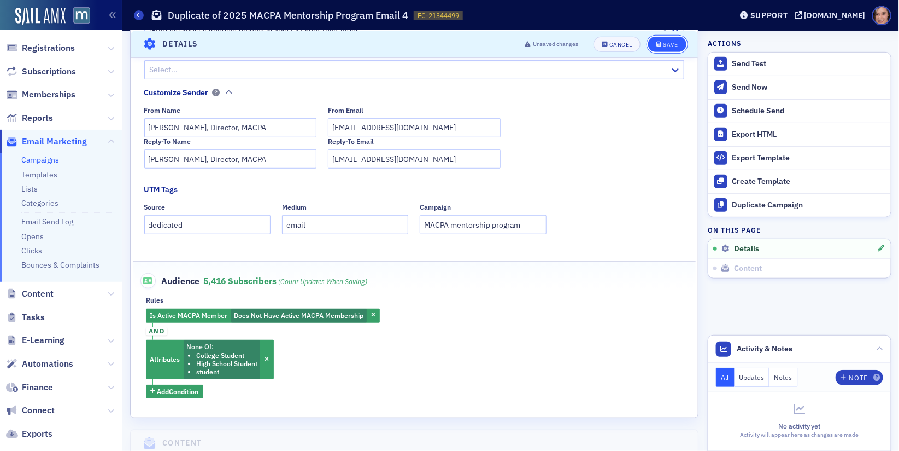
click at [659, 42] on icon "submit" at bounding box center [659, 44] width 5 height 6
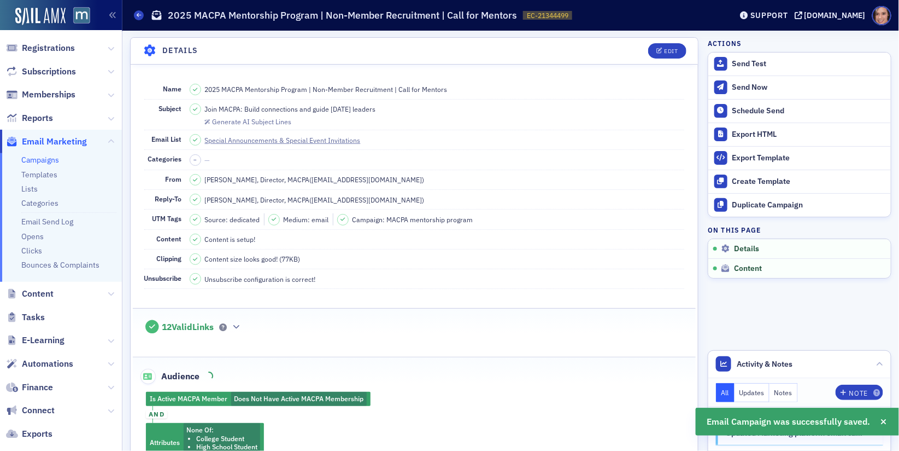
scroll to position [196, 0]
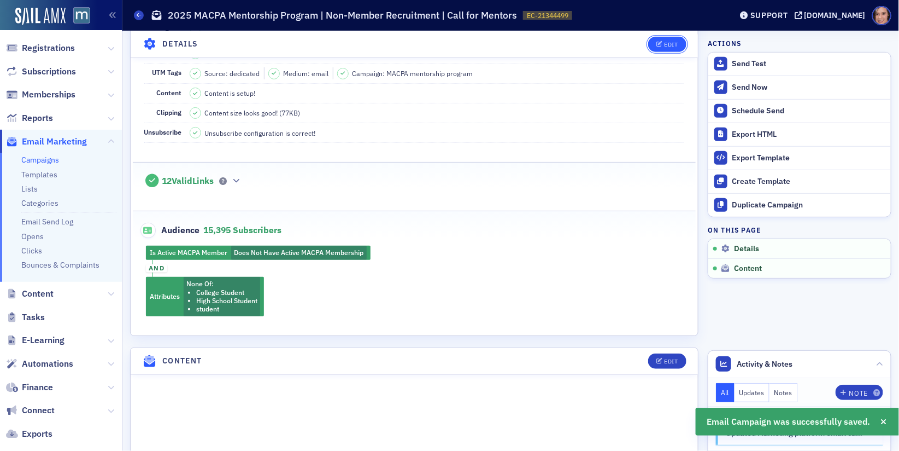
click at [667, 39] on button "Edit" at bounding box center [667, 43] width 38 height 15
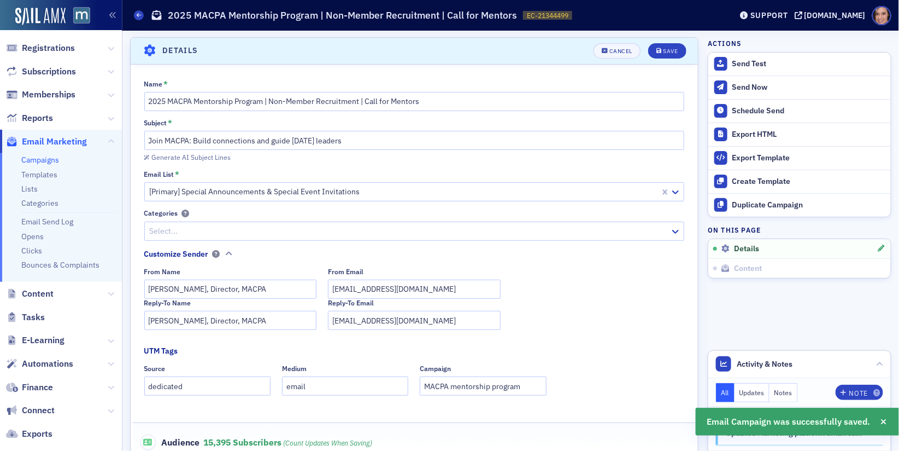
scroll to position [328, 0]
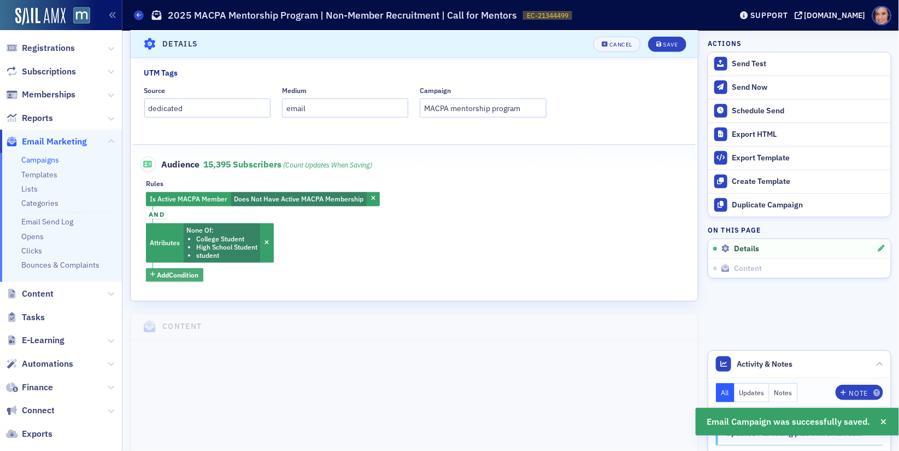
click at [191, 273] on span "Add Condition" at bounding box center [178, 275] width 42 height 10
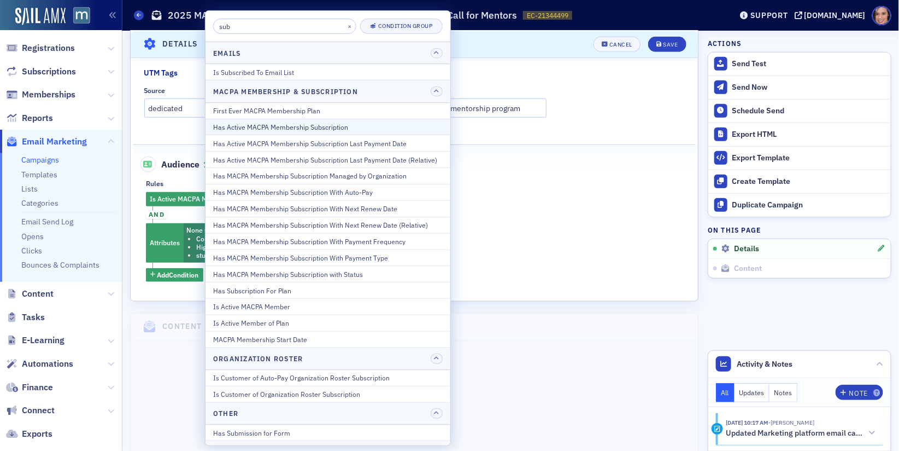
type input "sub"
click at [306, 122] on div "Has Active MACPA Membership Subscription" at bounding box center [328, 127] width 230 height 10
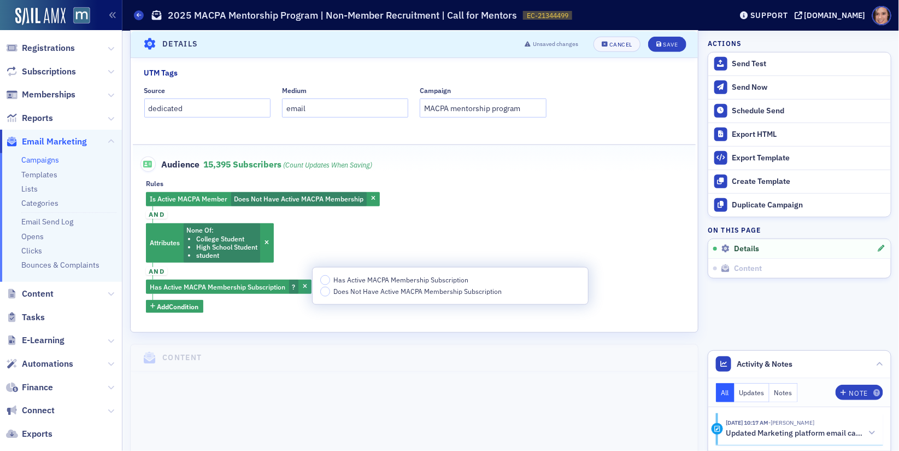
click at [435, 287] on span "Does Not Have Active MACPA Membership Subscription" at bounding box center [418, 291] width 168 height 9
click at [330, 287] on input "Does Not Have Active MACPA Membership Subscription" at bounding box center [325, 292] width 10 height 10
click at [659, 39] on button "Save" at bounding box center [667, 43] width 38 height 15
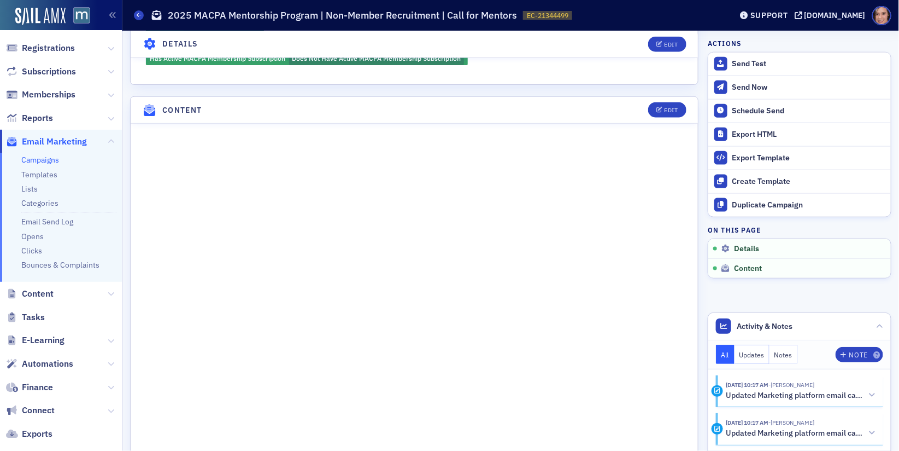
scroll to position [485, 0]
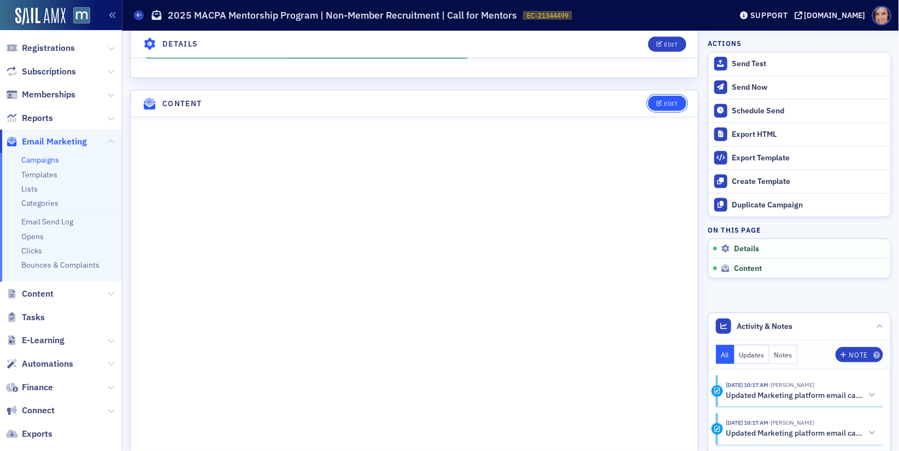
click at [664, 101] on span "Edit" at bounding box center [667, 104] width 21 height 6
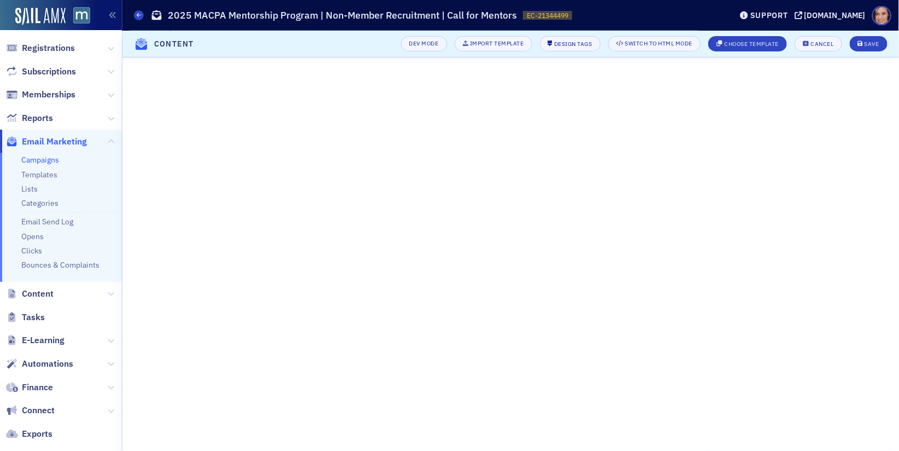
scroll to position [126, 0]
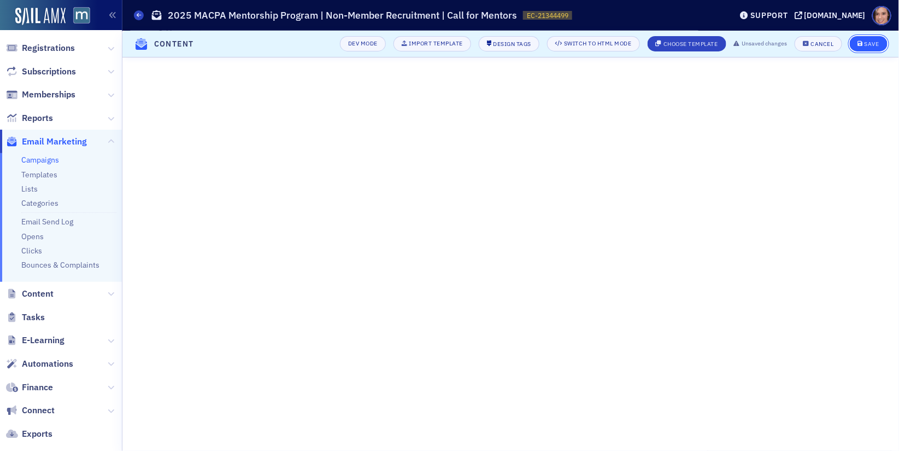
click at [869, 42] on div "Save" at bounding box center [872, 44] width 15 height 6
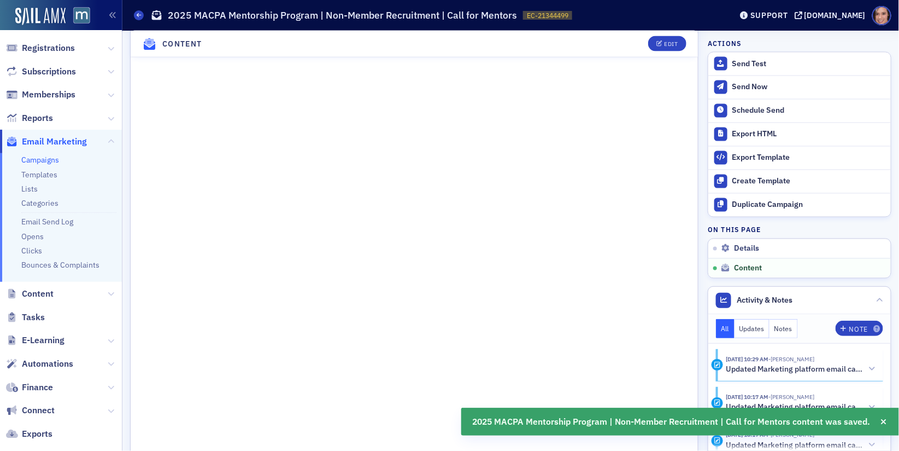
scroll to position [802, 0]
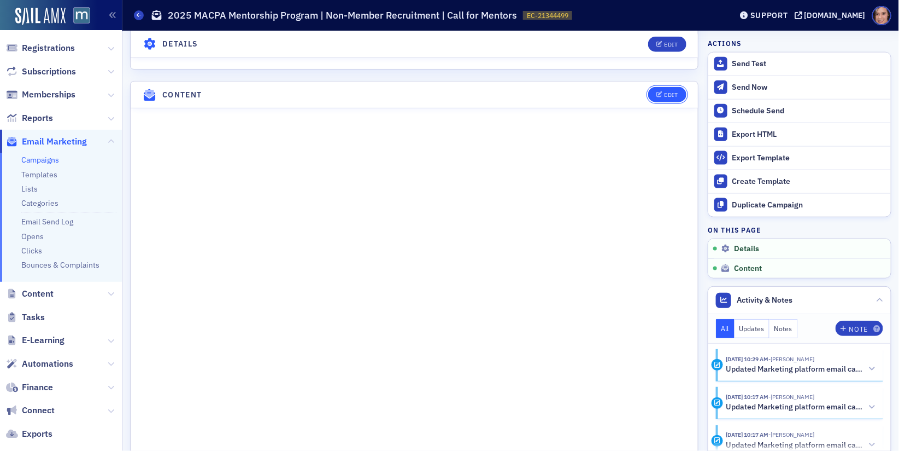
click at [666, 92] on div "Edit" at bounding box center [671, 95] width 14 height 6
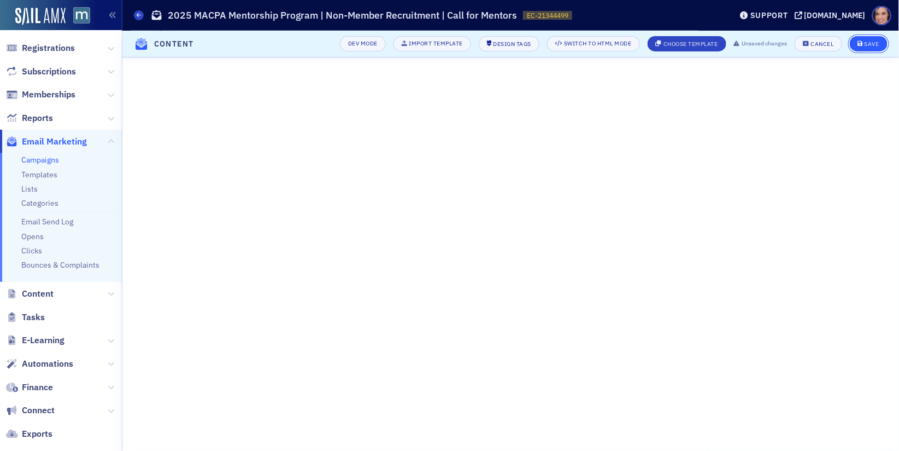
click at [870, 43] on div "Save" at bounding box center [872, 44] width 15 height 6
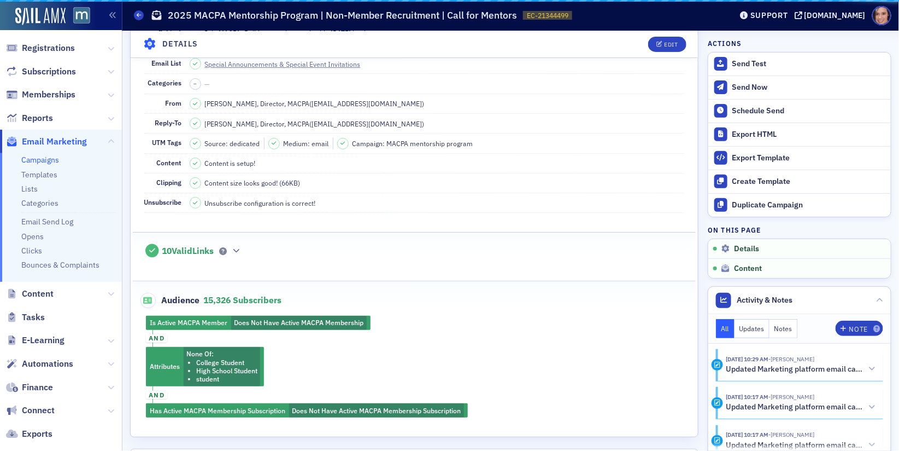
scroll to position [533, 0]
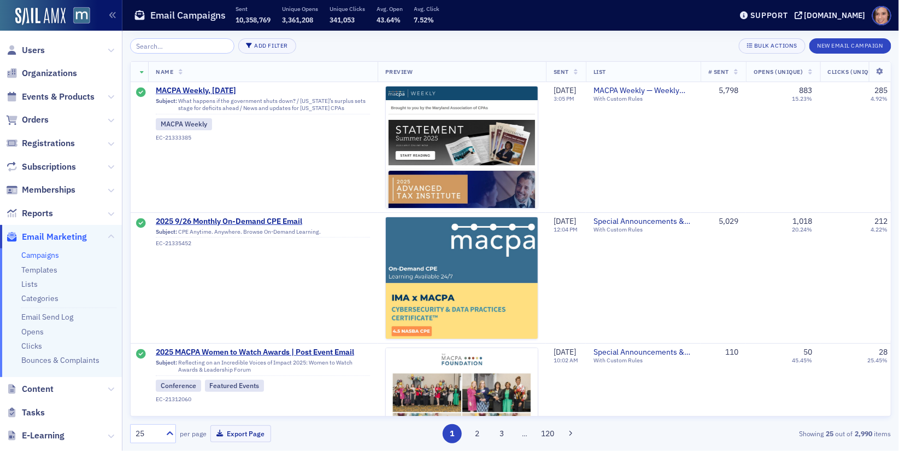
scroll to position [931, 1]
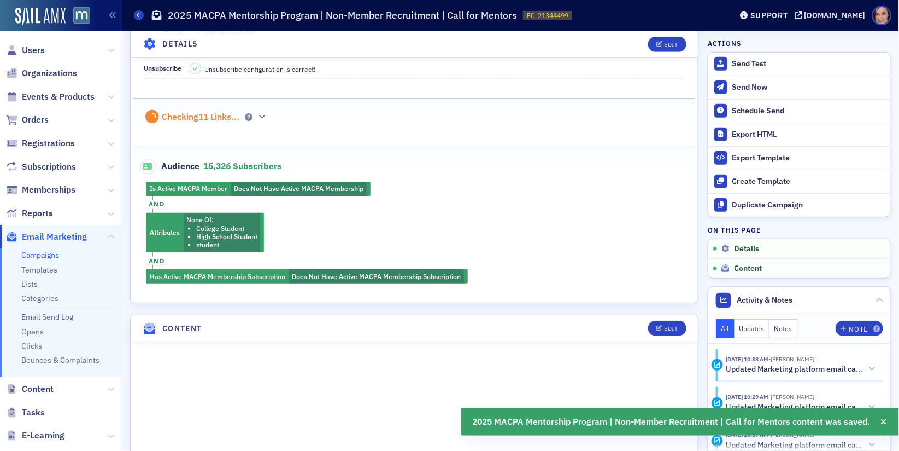
scroll to position [447, 0]
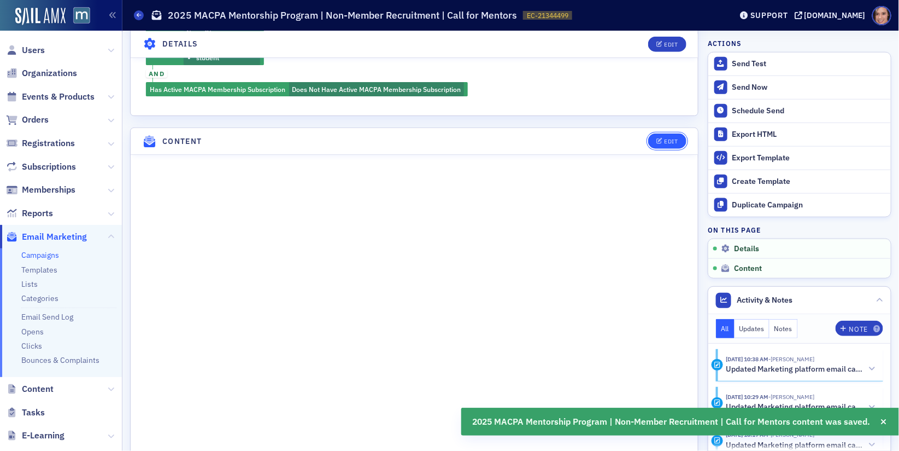
click at [664, 133] on button "Edit" at bounding box center [667, 140] width 38 height 15
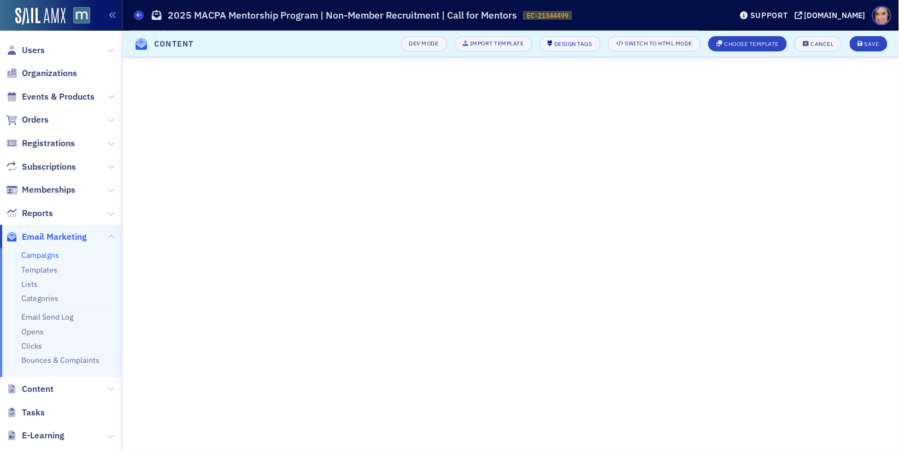
click at [815, 51] on header "Content Dev Mode Import Template Design Tags Switch to HTML Mode Choose Templat…" at bounding box center [510, 44] width 777 height 27
click at [815, 43] on div "Cancel" at bounding box center [822, 44] width 23 height 6
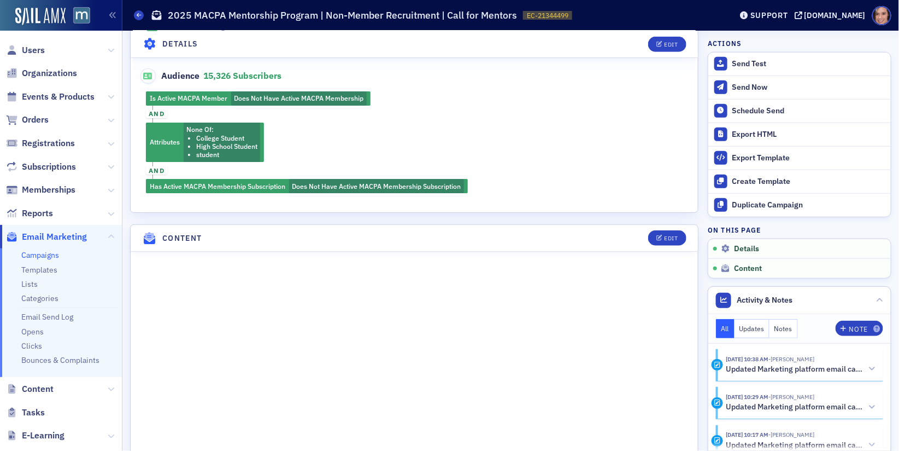
scroll to position [700, 0]
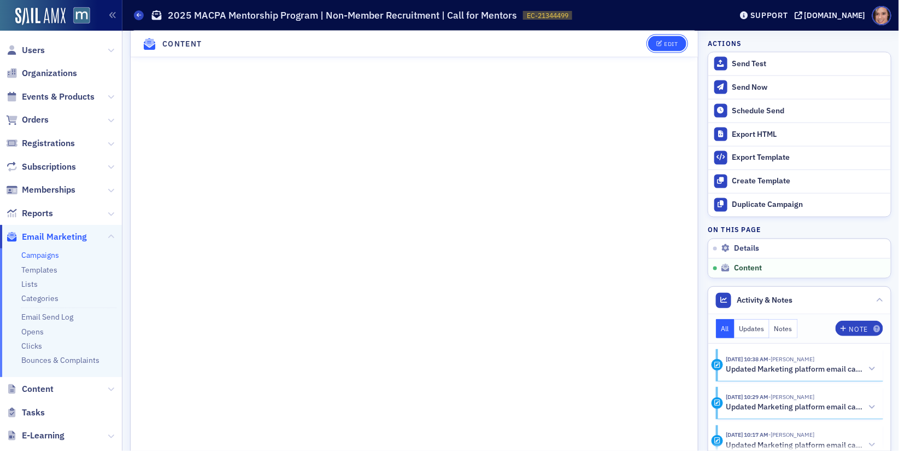
click at [679, 45] on button "Edit" at bounding box center [667, 43] width 38 height 15
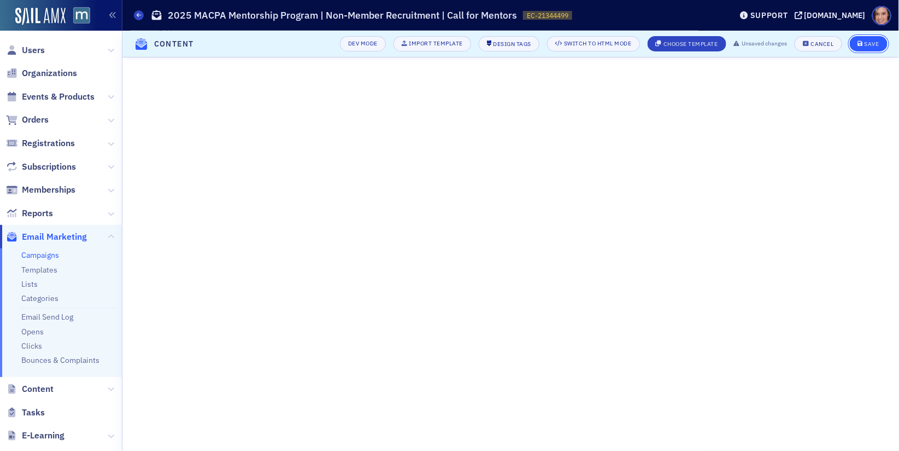
click at [878, 38] on button "Save" at bounding box center [869, 43] width 38 height 15
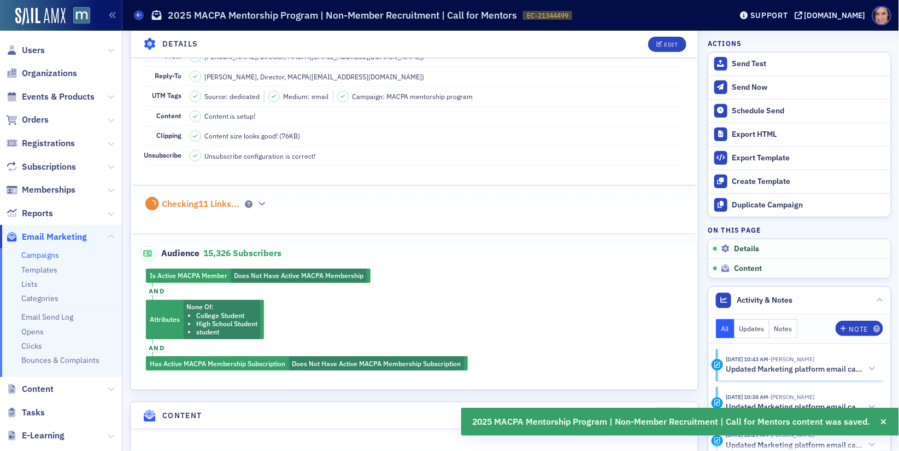
scroll to position [14, 0]
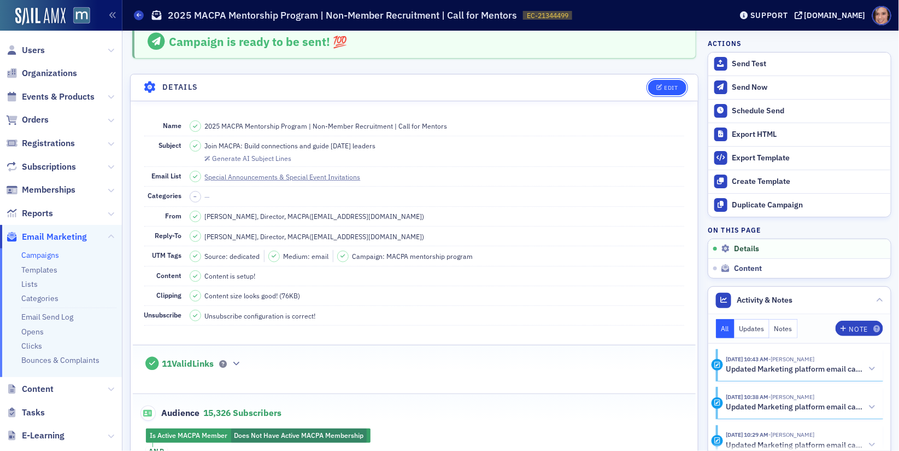
click at [658, 90] on button "Edit" at bounding box center [667, 87] width 38 height 15
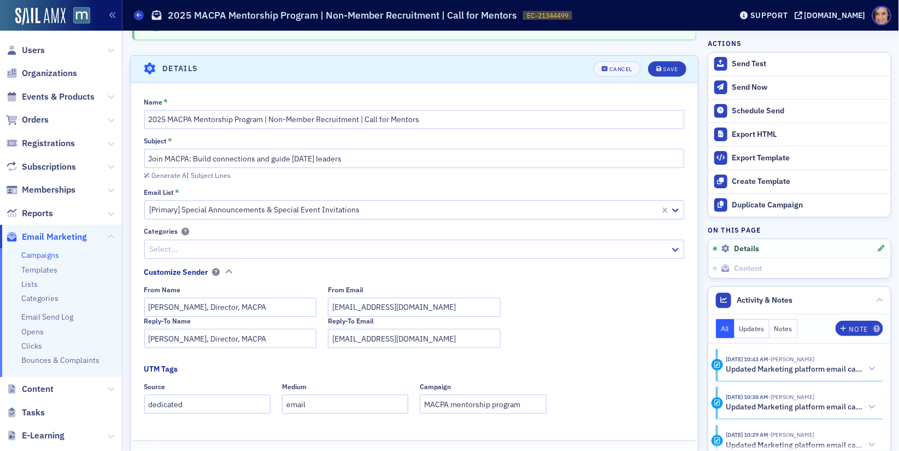
scroll to position [50, 0]
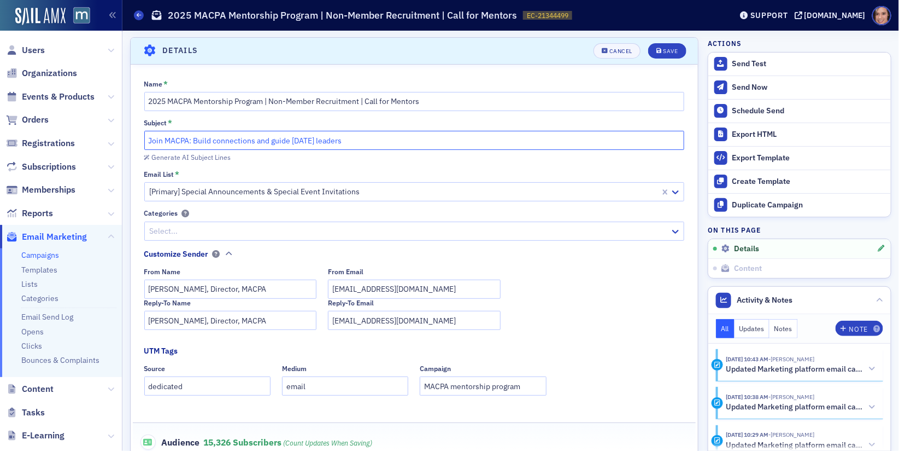
click at [217, 141] on input "Join MACPA: Build connections and guide tomorrow’s leaders" at bounding box center [414, 140] width 541 height 19
paste input "The profession needs you: Become a mentor with MACPA."
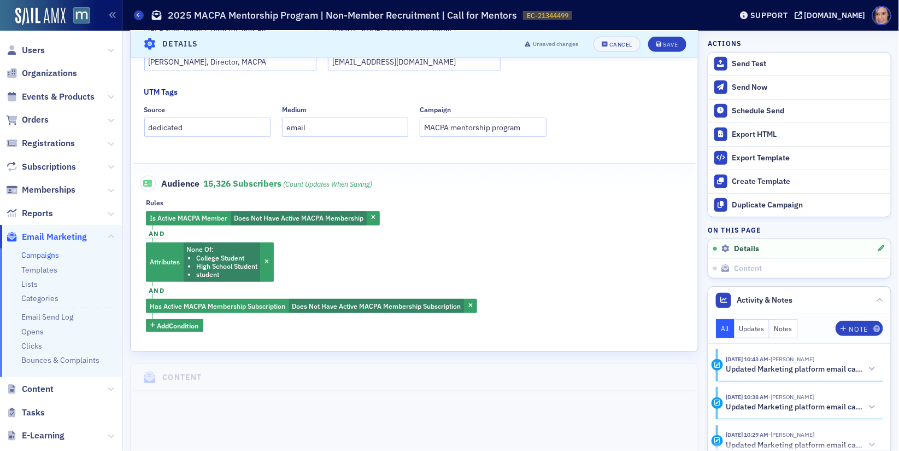
scroll to position [0, 0]
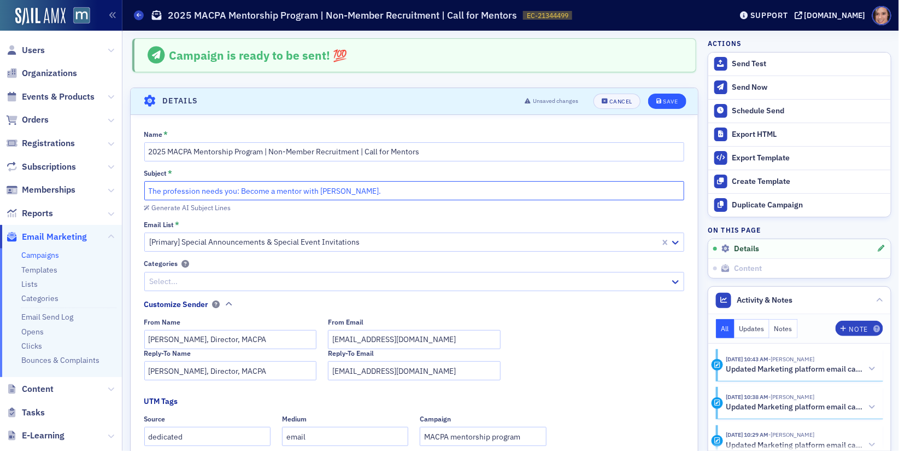
type input "The profession needs you: Become a mentor with MACPA."
click at [660, 103] on button "Save" at bounding box center [667, 100] width 38 height 15
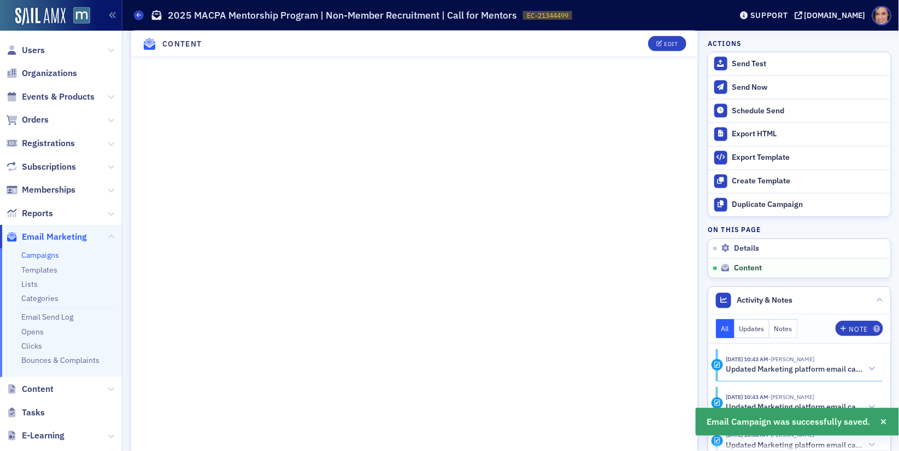
scroll to position [533, 0]
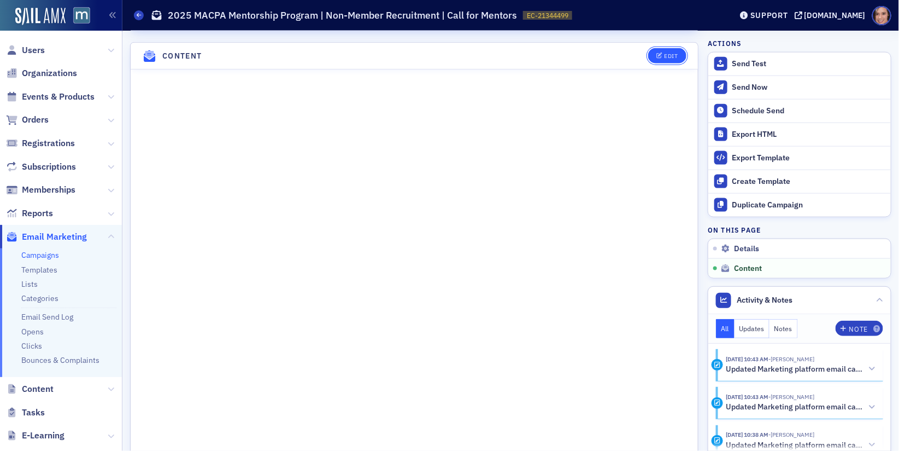
click at [659, 54] on button "Edit" at bounding box center [667, 55] width 38 height 15
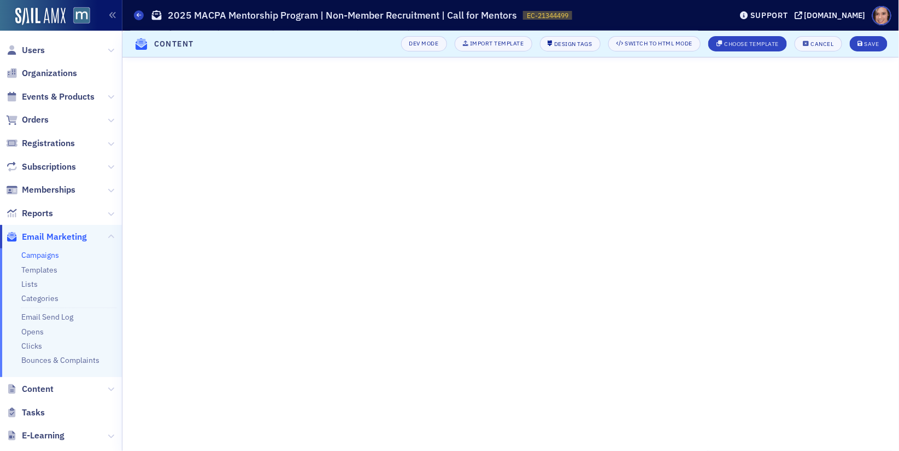
scroll to position [126, 0]
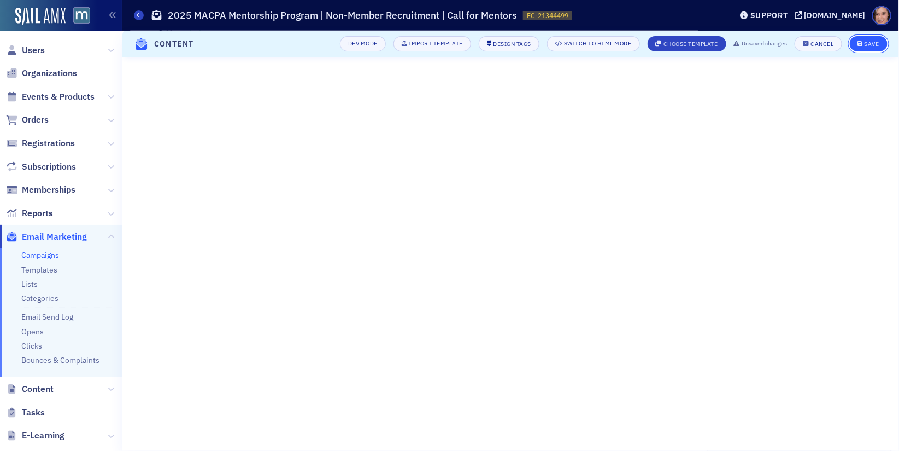
click at [869, 43] on div "Save" at bounding box center [872, 44] width 15 height 6
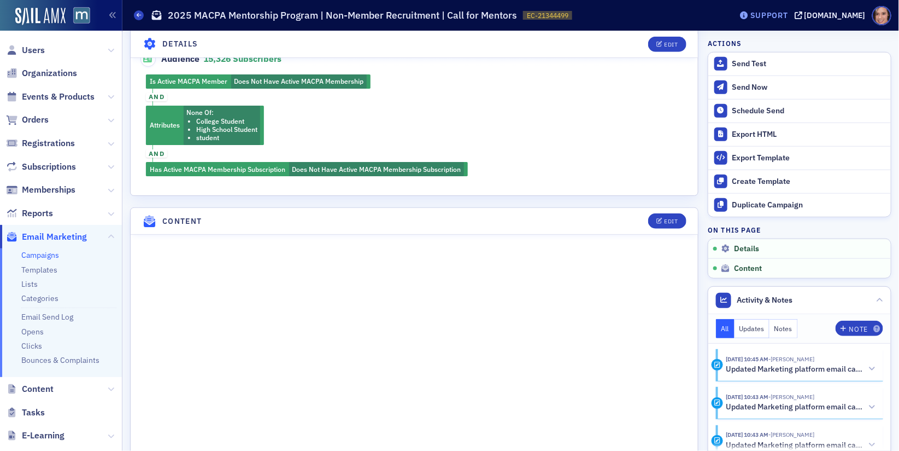
scroll to position [363, 0]
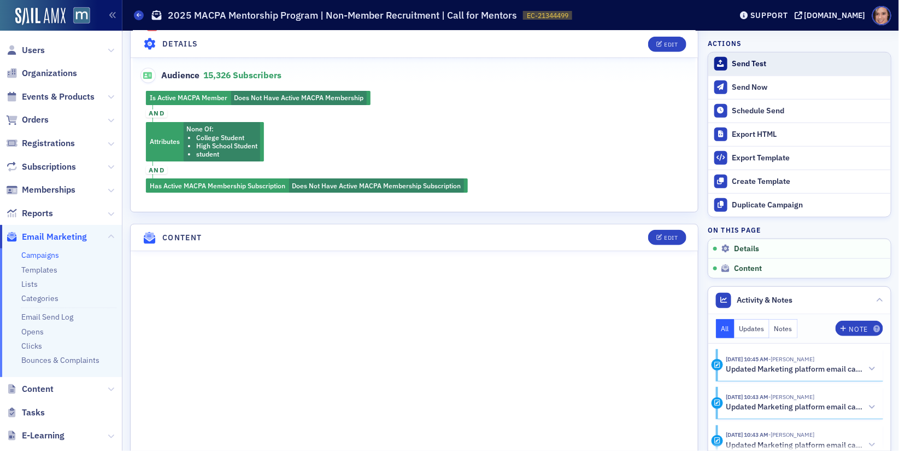
click at [757, 62] on div "Send Test" at bounding box center [809, 64] width 153 height 10
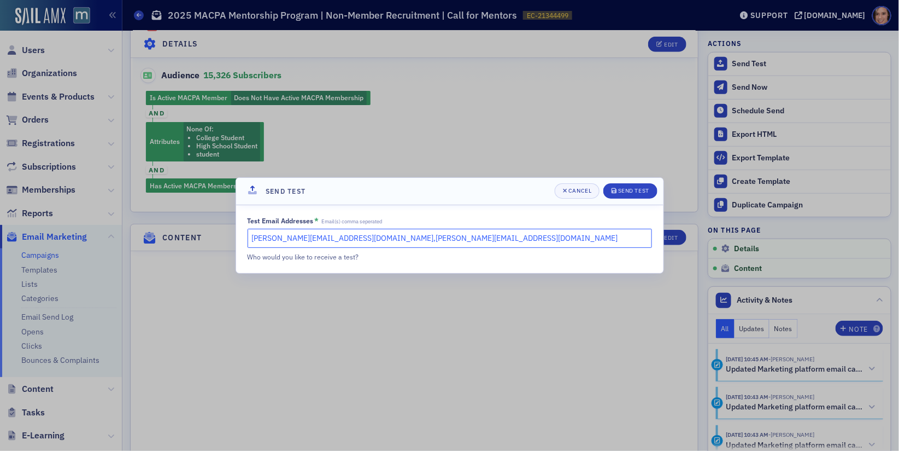
drag, startPoint x: 370, startPoint y: 237, endPoint x: 223, endPoint y: 237, distance: 147.1
click at [223, 237] on div "Send Test Cancel Send Test Test Email Addresses * Email(s) comma seperated kati…" at bounding box center [449, 225] width 899 height 451
click at [330, 247] on input "lauren@macpa.org" at bounding box center [450, 238] width 405 height 19
type input "lauren@macpa.org,sonya@macpa.org"
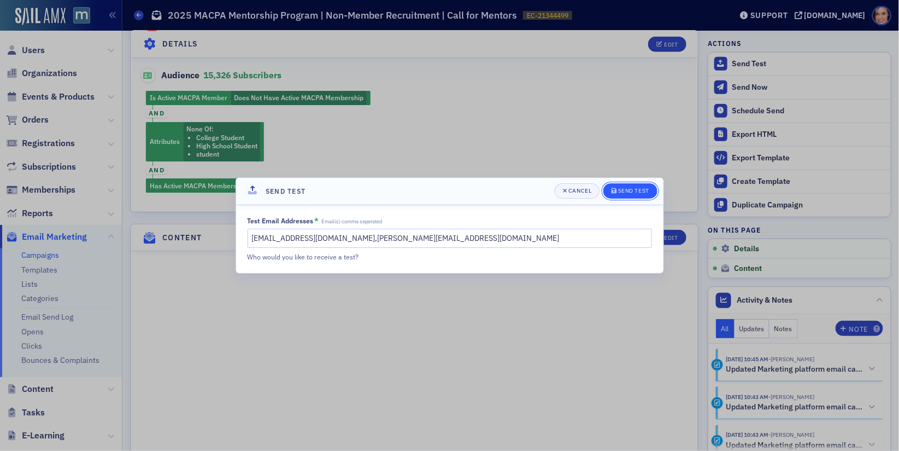
click at [618, 196] on button "Send Test" at bounding box center [631, 190] width 54 height 15
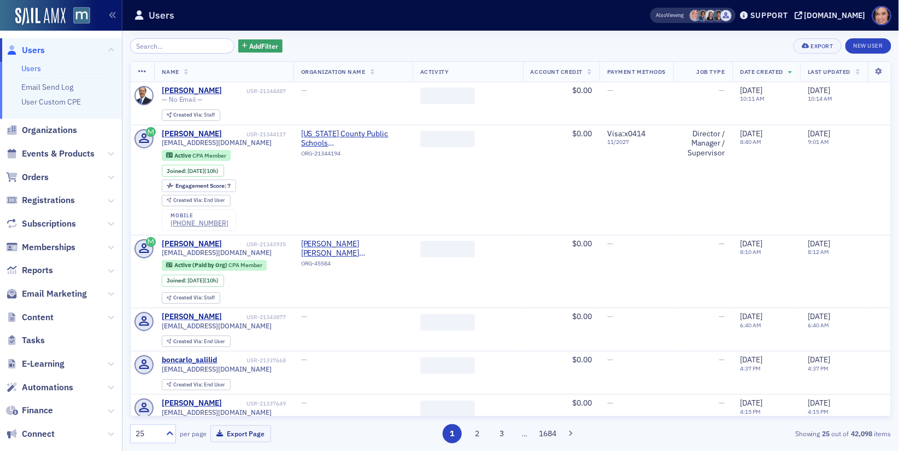
click at [115, 313] on span "Content" at bounding box center [61, 317] width 122 height 24
click at [110, 317] on icon at bounding box center [111, 317] width 7 height 7
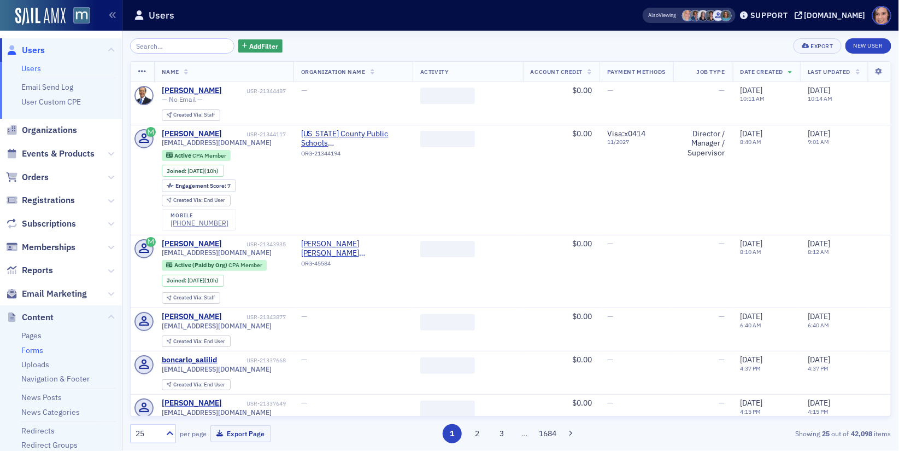
click at [29, 352] on link "Forms" at bounding box center [32, 350] width 22 height 10
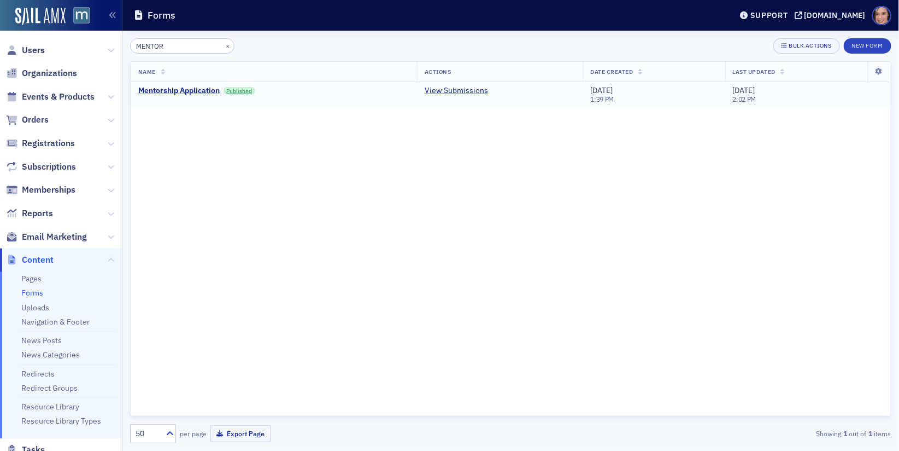
type input "MENTOR"
click at [192, 86] on div "Mentorship Application" at bounding box center [178, 91] width 81 height 10
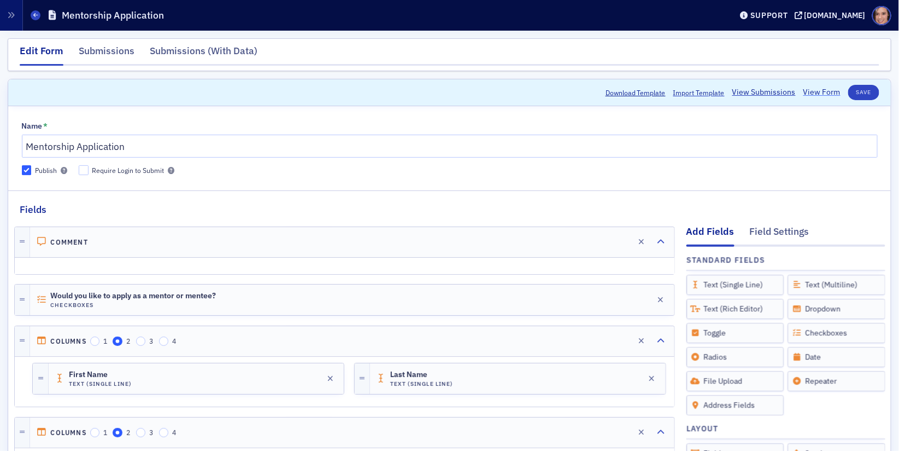
click at [834, 90] on link "View Form" at bounding box center [822, 91] width 37 height 11
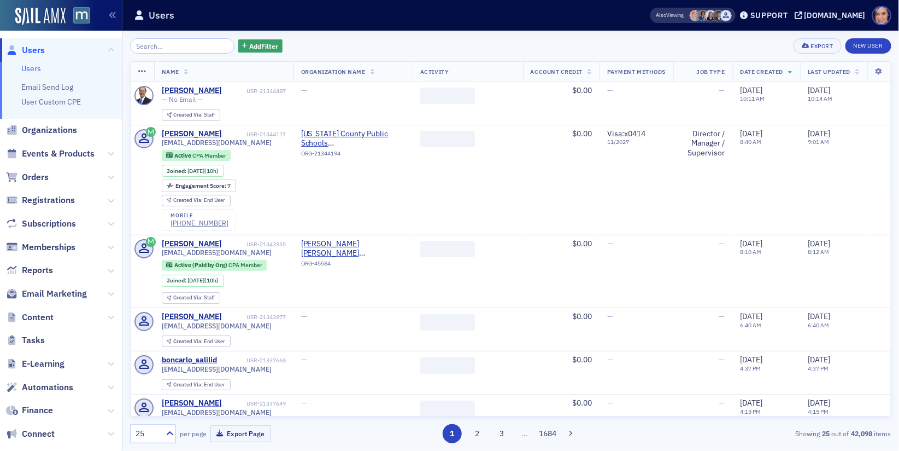
click at [114, 314] on span "Content" at bounding box center [61, 317] width 122 height 24
click at [116, 317] on span "Content" at bounding box center [61, 317] width 122 height 24
click at [114, 317] on span "Content" at bounding box center [61, 317] width 122 height 24
click at [108, 314] on icon at bounding box center [111, 317] width 7 height 7
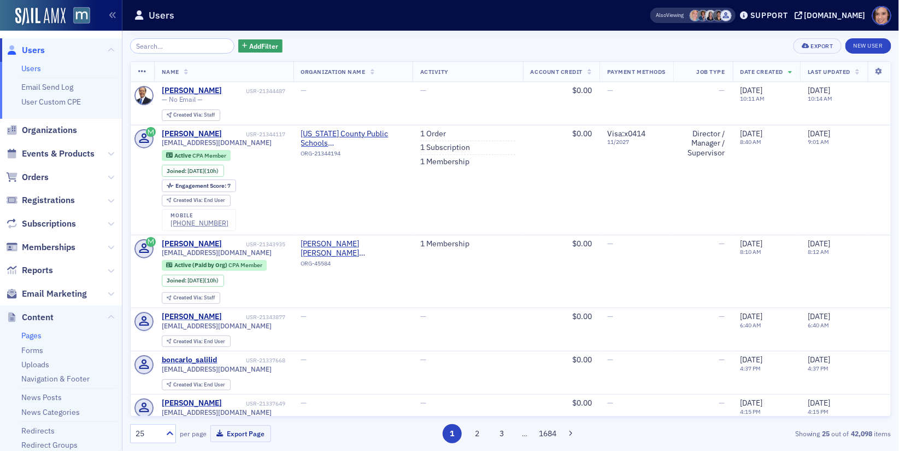
click at [22, 336] on link "Pages" at bounding box center [31, 335] width 20 height 10
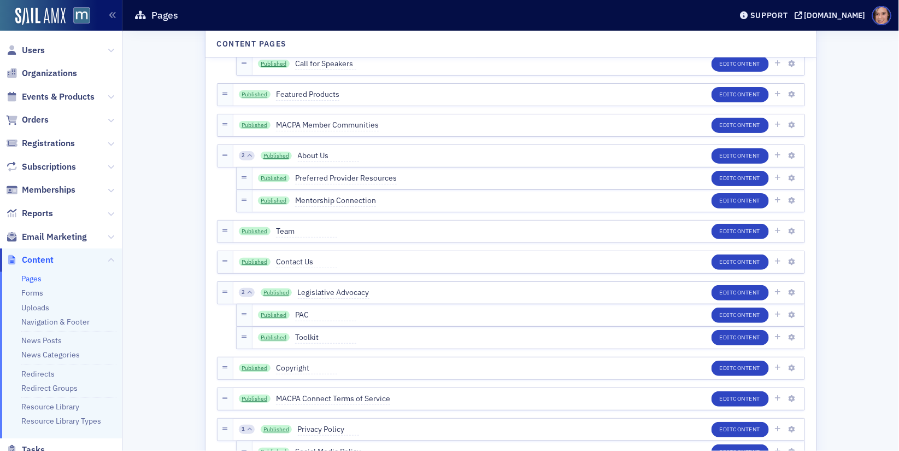
scroll to position [2480, 0]
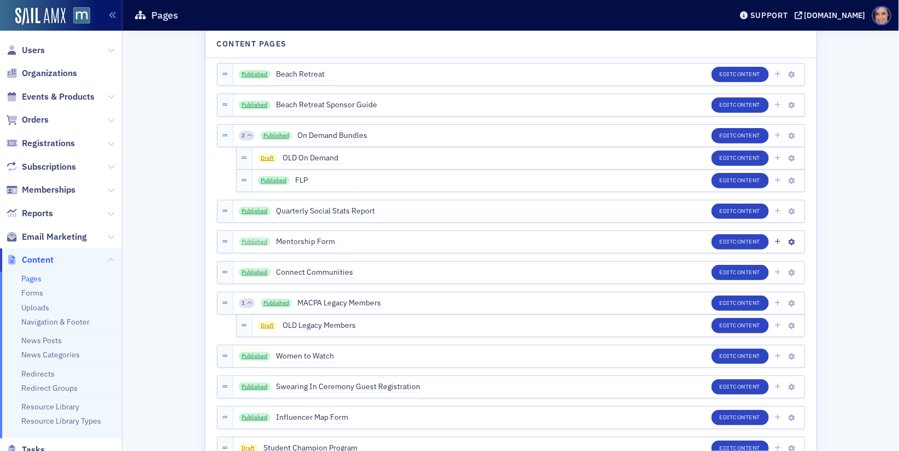
click at [252, 244] on link "Published" at bounding box center [255, 241] width 32 height 9
